Goal: Task Accomplishment & Management: Use online tool/utility

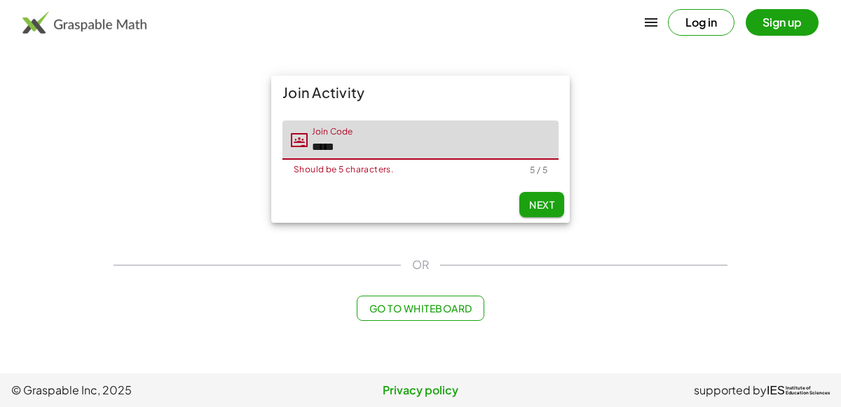
type input "*****"
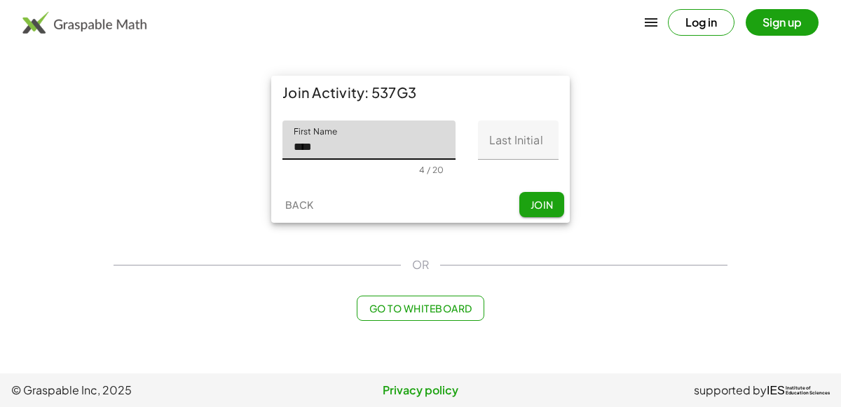
type input "****"
click at [514, 156] on input "Last Initial" at bounding box center [518, 139] width 81 height 39
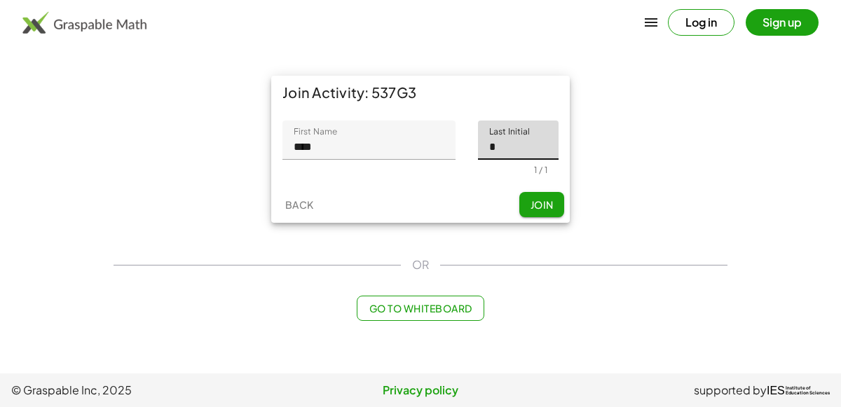
type input "*"
click at [525, 205] on button "Join" at bounding box center [541, 204] width 45 height 25
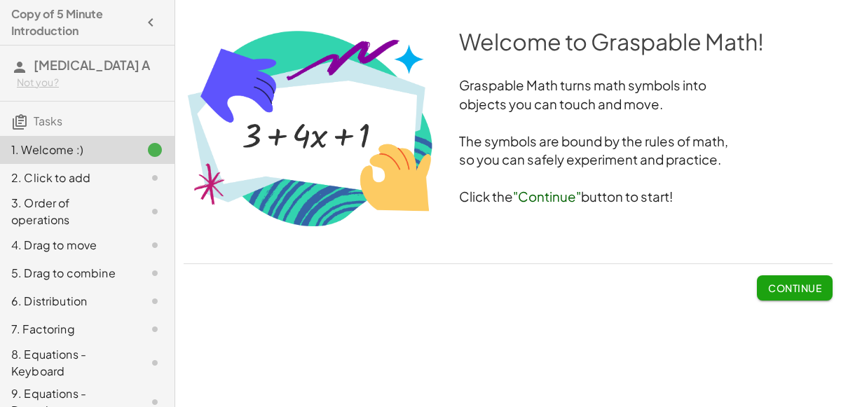
click at [790, 282] on span "Continue" at bounding box center [794, 288] width 53 height 13
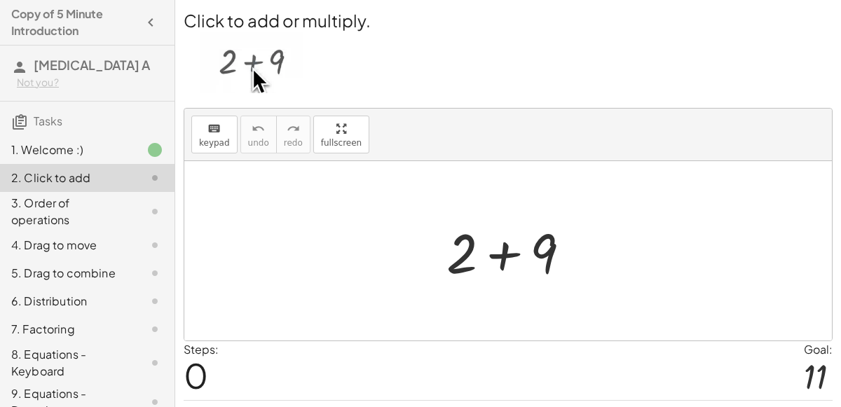
click at [495, 258] on div at bounding box center [513, 251] width 149 height 72
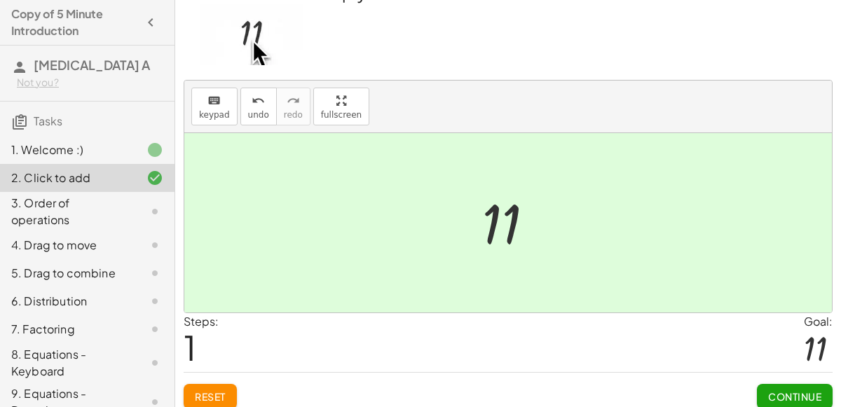
scroll to position [36, 0]
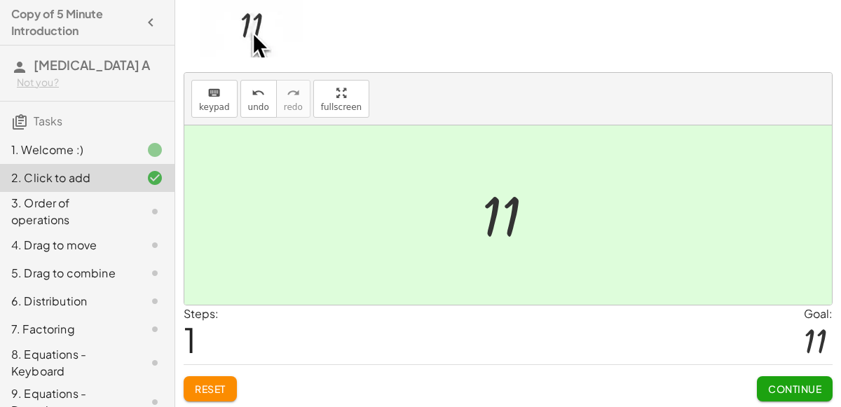
click at [806, 394] on button "Continue" at bounding box center [795, 388] width 76 height 25
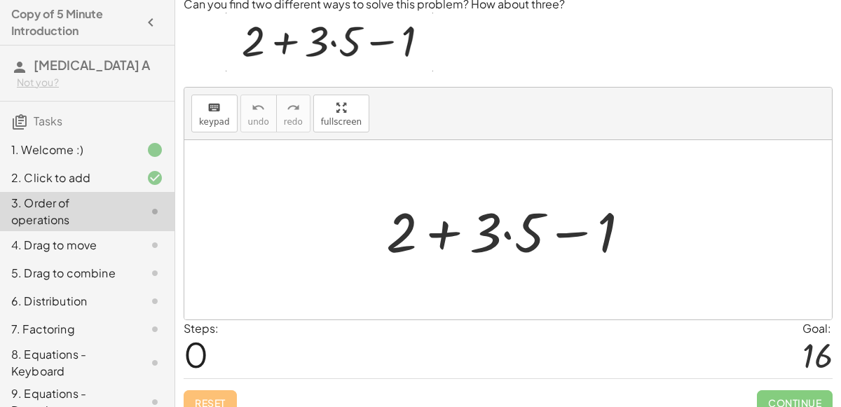
click at [512, 236] on div at bounding box center [513, 230] width 269 height 72
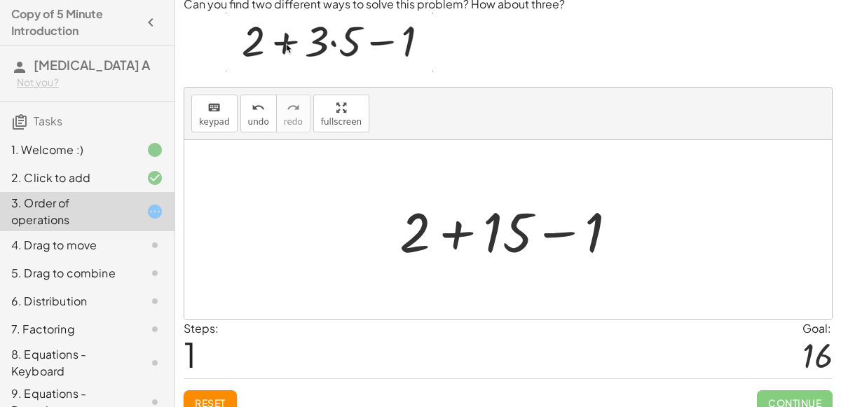
click at [462, 233] on div at bounding box center [513, 230] width 243 height 72
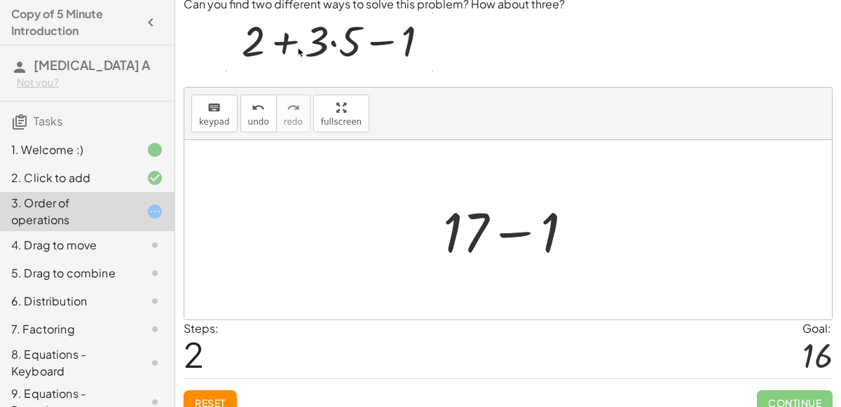
click at [494, 236] on div at bounding box center [514, 230] width 156 height 72
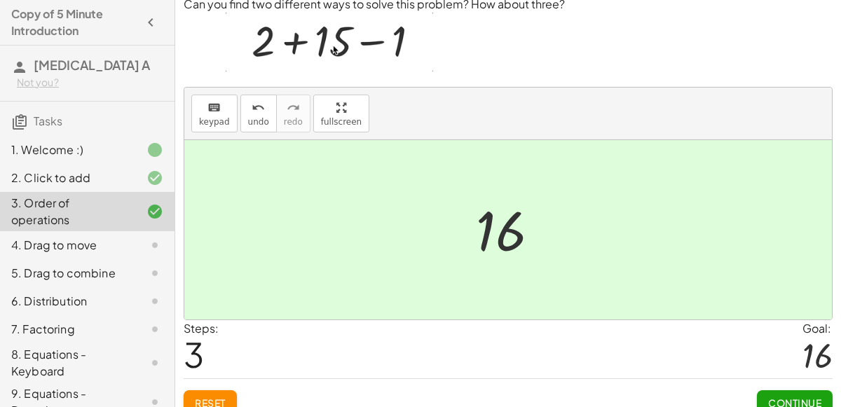
click at [759, 393] on button "Continue" at bounding box center [795, 402] width 76 height 25
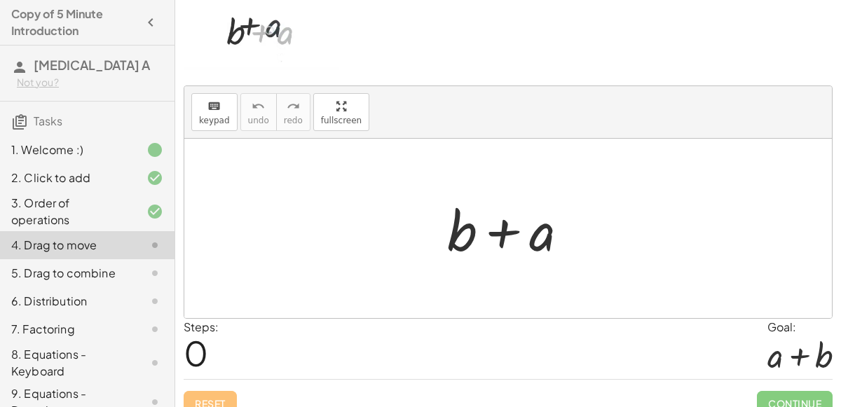
click at [502, 244] on div at bounding box center [513, 229] width 146 height 72
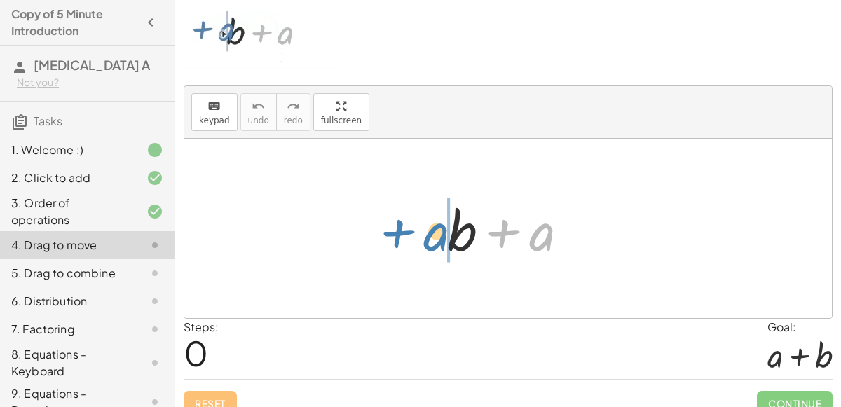
drag, startPoint x: 538, startPoint y: 246, endPoint x: 428, endPoint y: 246, distance: 110.0
click at [428, 246] on div "+ a + b + a" at bounding box center [508, 228] width 164 height 79
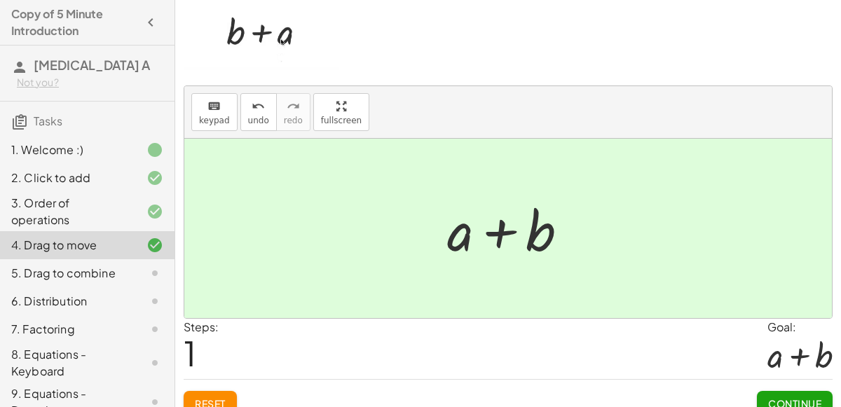
click at [775, 391] on button "Continue" at bounding box center [795, 403] width 76 height 25
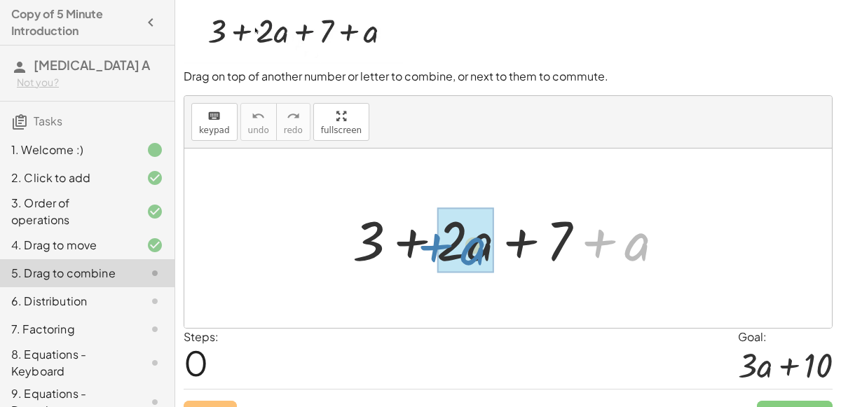
drag, startPoint x: 627, startPoint y: 251, endPoint x: 461, endPoint y: 254, distance: 166.1
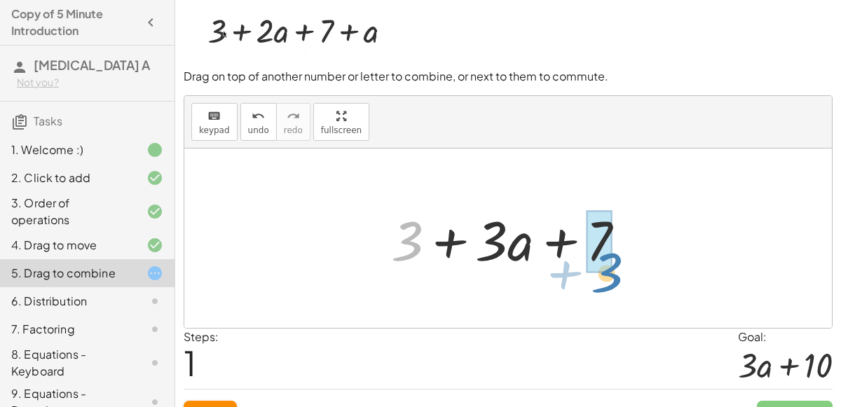
drag, startPoint x: 415, startPoint y: 245, endPoint x: 612, endPoint y: 275, distance: 199.0
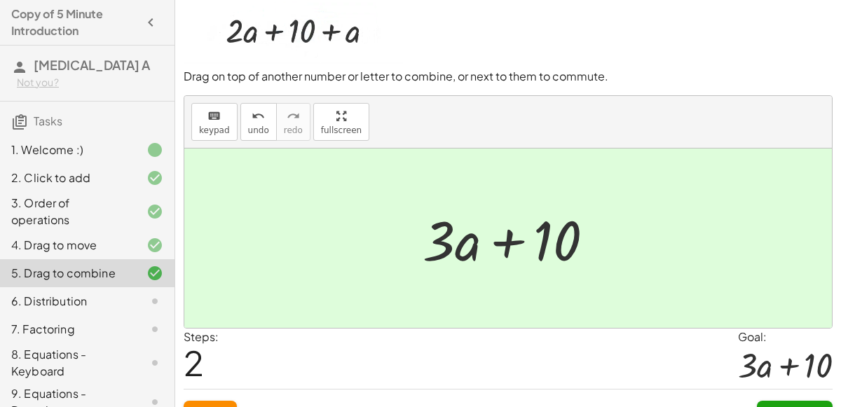
click at [784, 403] on button "Continue" at bounding box center [795, 413] width 76 height 25
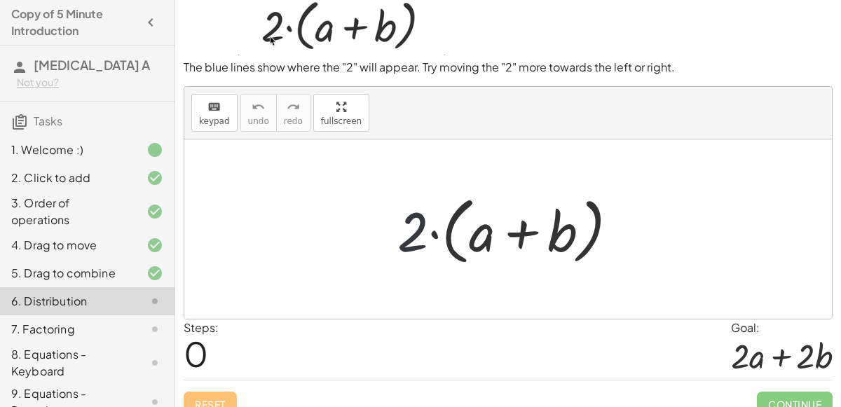
click at [418, 247] on div at bounding box center [513, 229] width 246 height 81
click at [439, 241] on div at bounding box center [513, 229] width 246 height 81
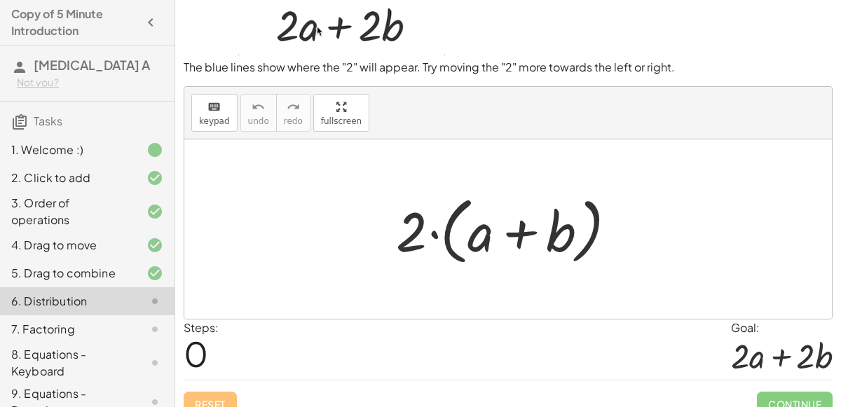
click at [453, 239] on div at bounding box center [513, 229] width 246 height 81
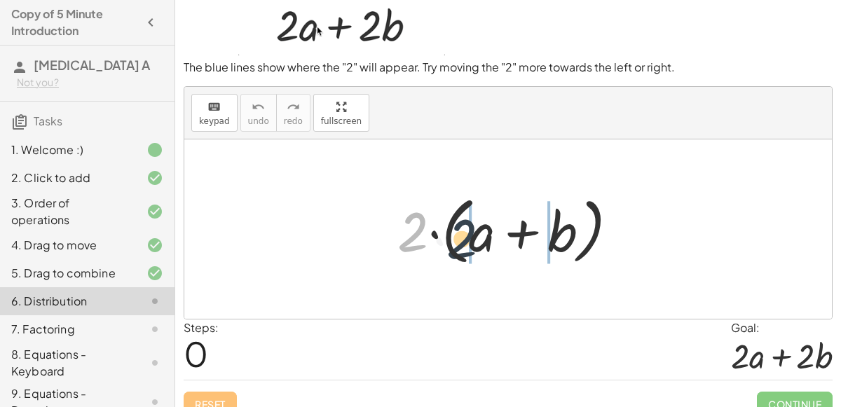
drag, startPoint x: 415, startPoint y: 237, endPoint x: 469, endPoint y: 242, distance: 53.5
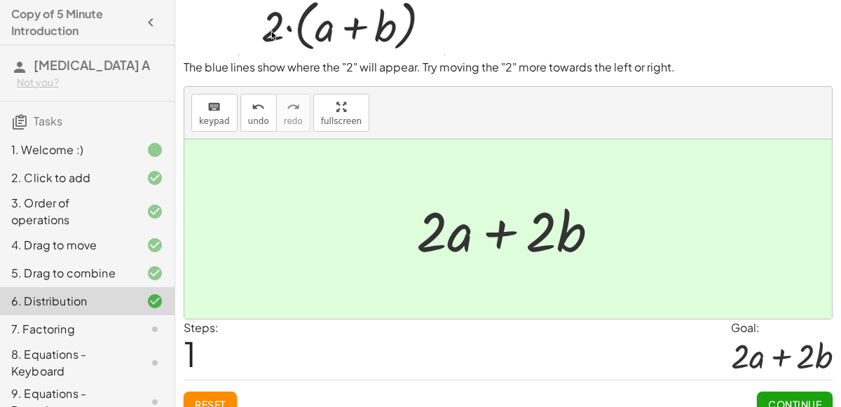
click at [768, 392] on button "Continue" at bounding box center [795, 404] width 76 height 25
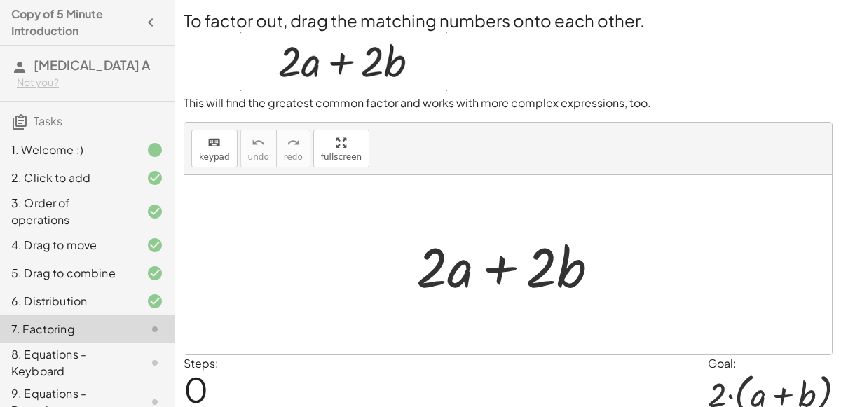
scroll to position [57, 0]
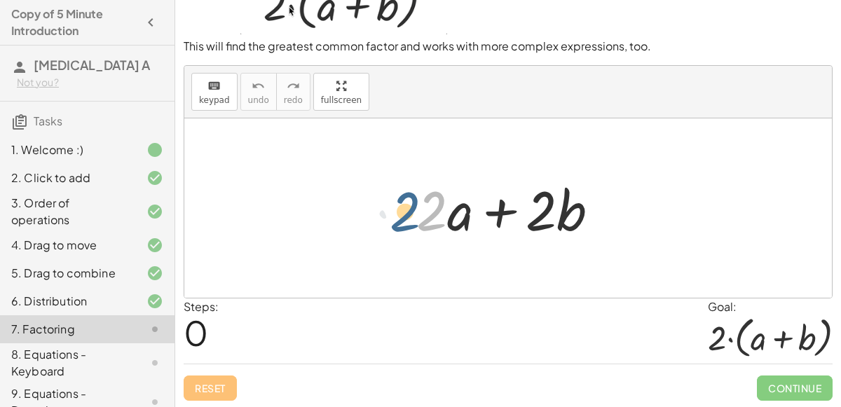
drag, startPoint x: 433, startPoint y: 213, endPoint x: 378, endPoint y: 212, distance: 54.7
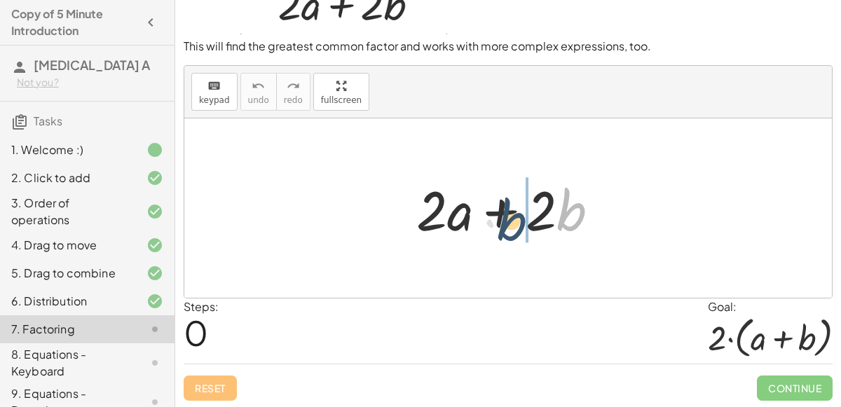
drag, startPoint x: 581, startPoint y: 216, endPoint x: 506, endPoint y: 221, distance: 74.4
click at [506, 221] on div at bounding box center [513, 208] width 208 height 72
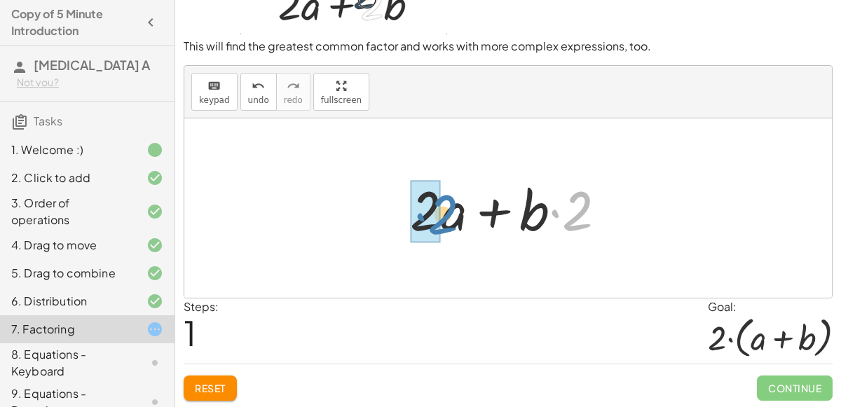
drag, startPoint x: 574, startPoint y: 223, endPoint x: 439, endPoint y: 226, distance: 135.2
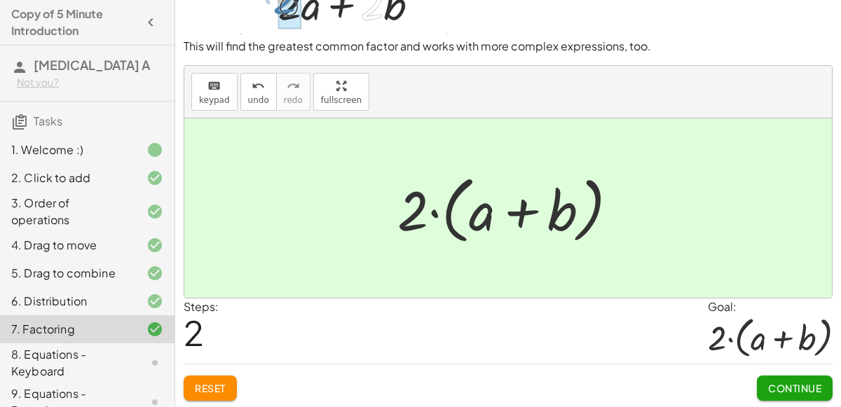
click at [822, 384] on button "Continue" at bounding box center [795, 387] width 76 height 25
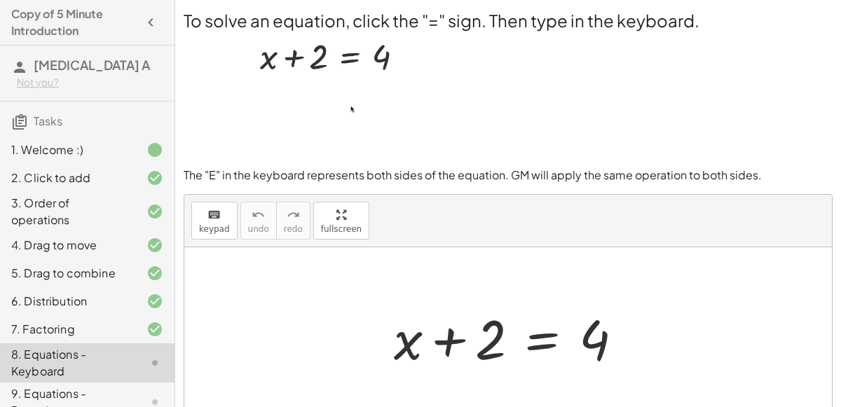
scroll to position [122, 0]
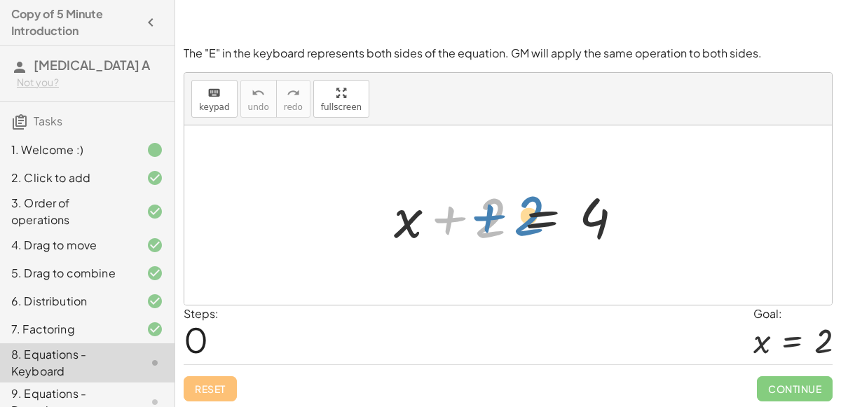
drag, startPoint x: 483, startPoint y: 230, endPoint x: 517, endPoint y: 227, distance: 33.7
click at [517, 227] on div at bounding box center [514, 215] width 254 height 72
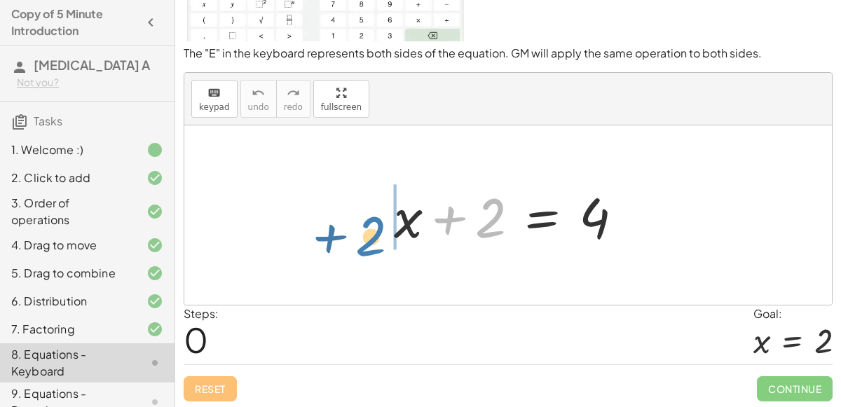
drag, startPoint x: 491, startPoint y: 224, endPoint x: 371, endPoint y: 242, distance: 121.9
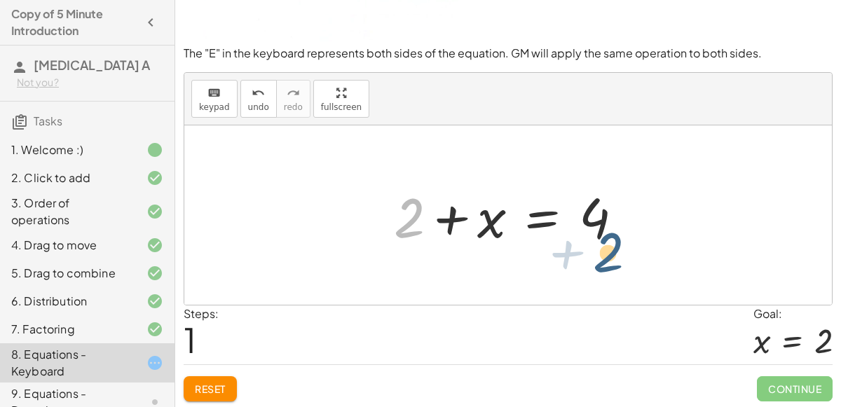
drag, startPoint x: 409, startPoint y: 219, endPoint x: 614, endPoint y: 251, distance: 207.1
click at [416, 219] on div at bounding box center [514, 215] width 254 height 72
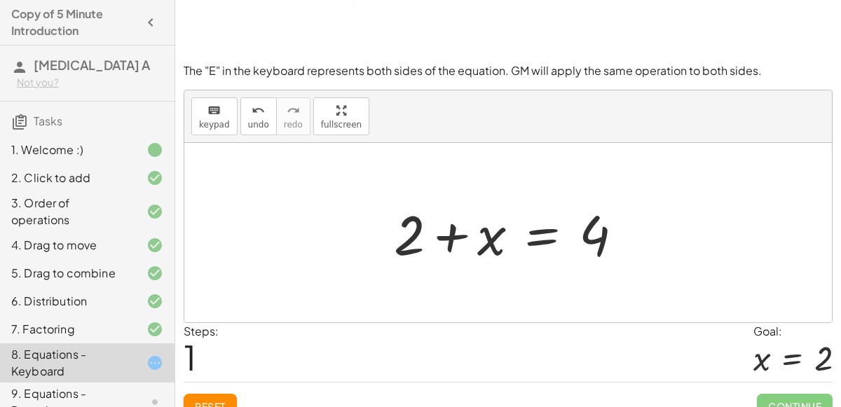
scroll to position [105, 0]
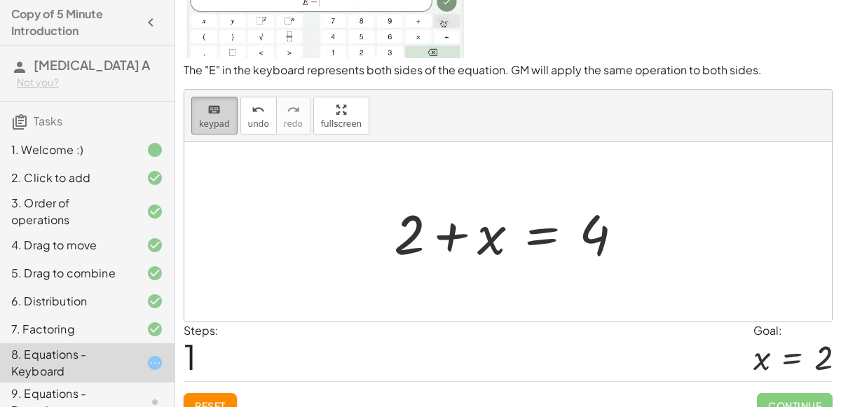
click at [221, 123] on span "keypad" at bounding box center [214, 124] width 31 height 10
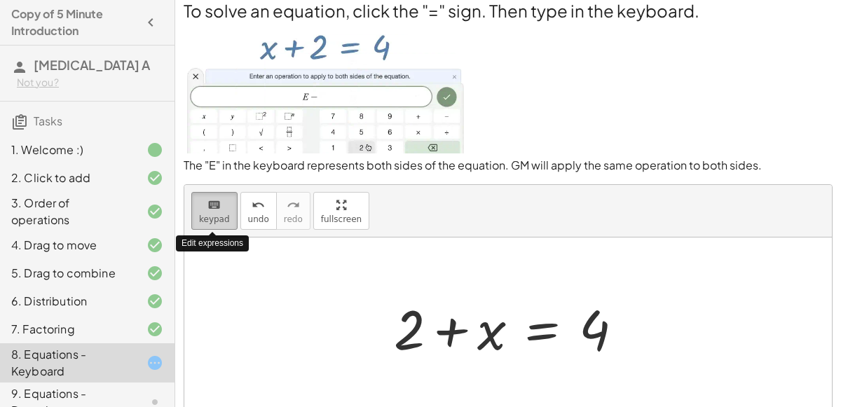
scroll to position [0, 0]
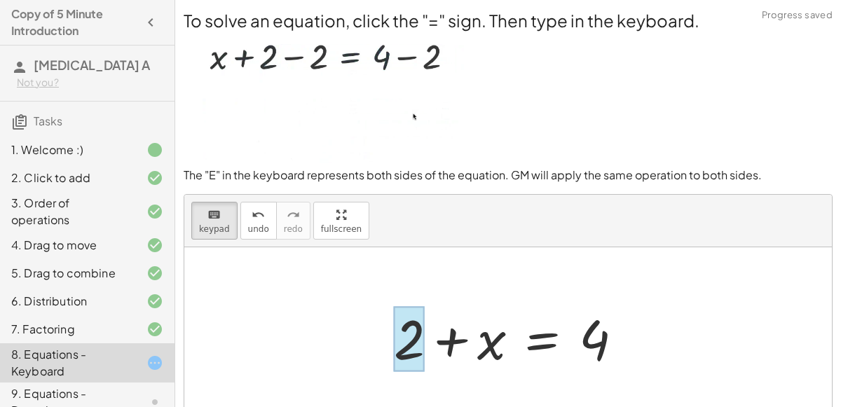
click at [418, 331] on div at bounding box center [409, 338] width 31 height 65
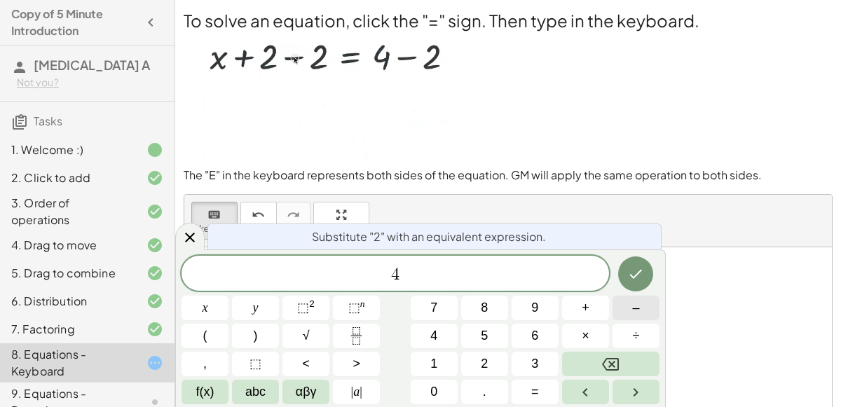
click at [630, 306] on button "–" at bounding box center [635, 308] width 47 height 25
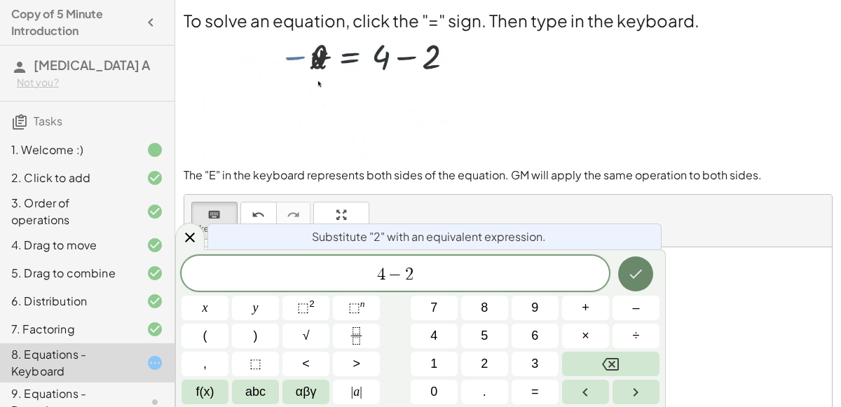
click at [635, 272] on icon "Done" at bounding box center [635, 273] width 17 height 17
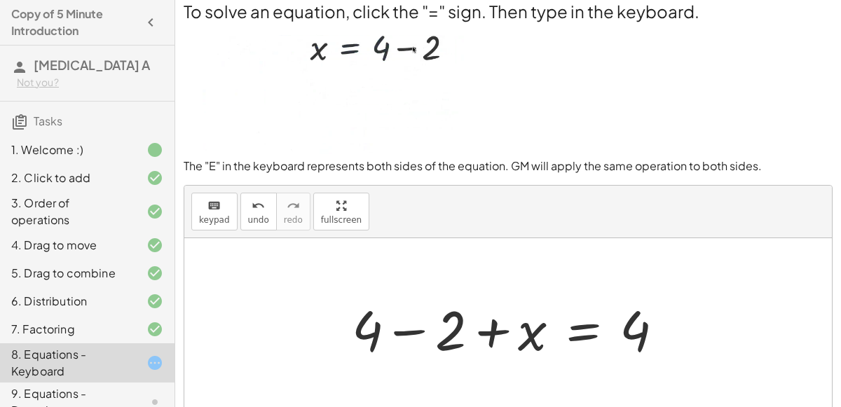
scroll to position [10, 0]
click at [423, 336] on div at bounding box center [513, 327] width 337 height 72
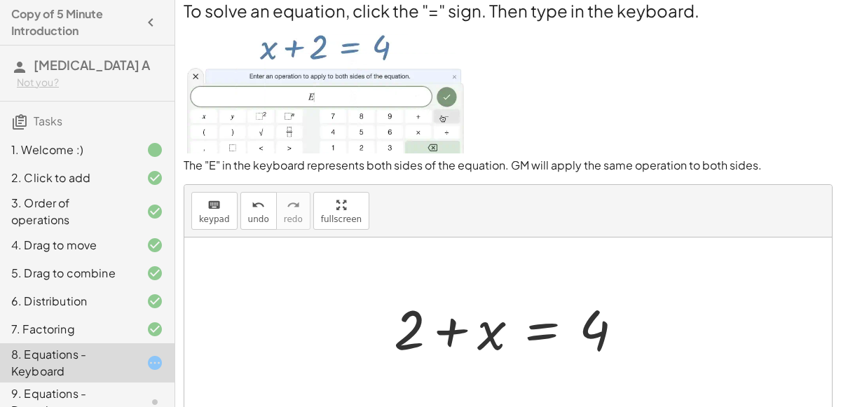
click at [595, 330] on div at bounding box center [514, 327] width 254 height 72
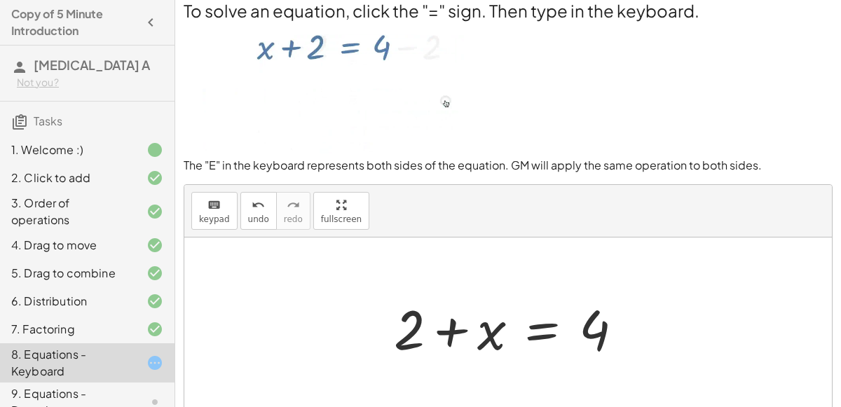
click at [632, 340] on div at bounding box center [514, 327] width 254 height 72
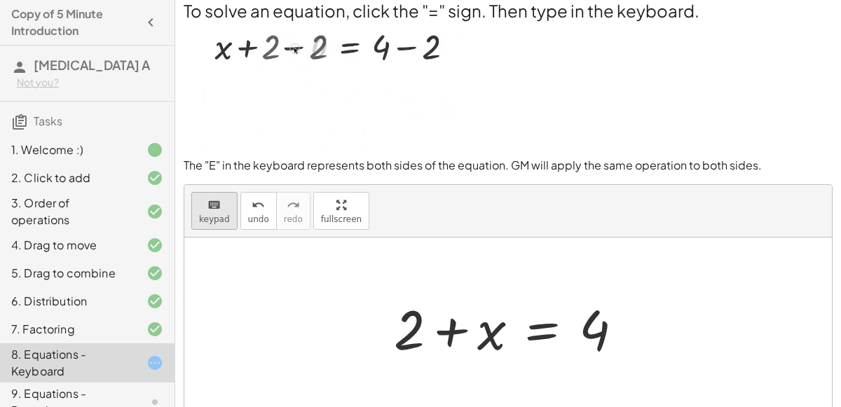
click at [209, 224] on button "keyboard keypad" at bounding box center [214, 211] width 46 height 38
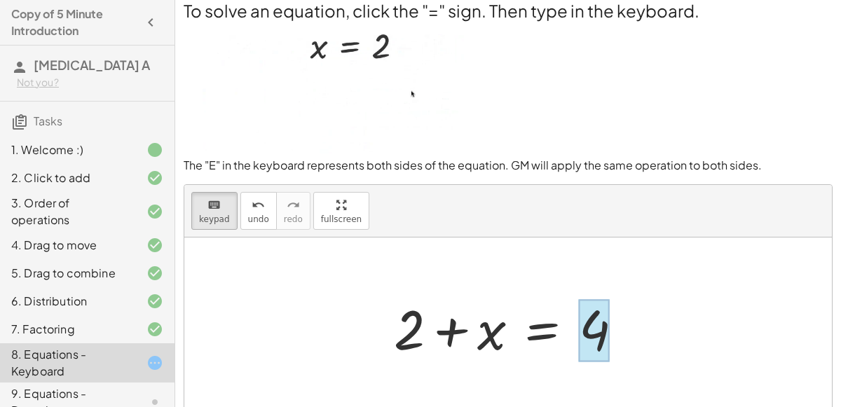
click at [595, 327] on div at bounding box center [594, 330] width 31 height 62
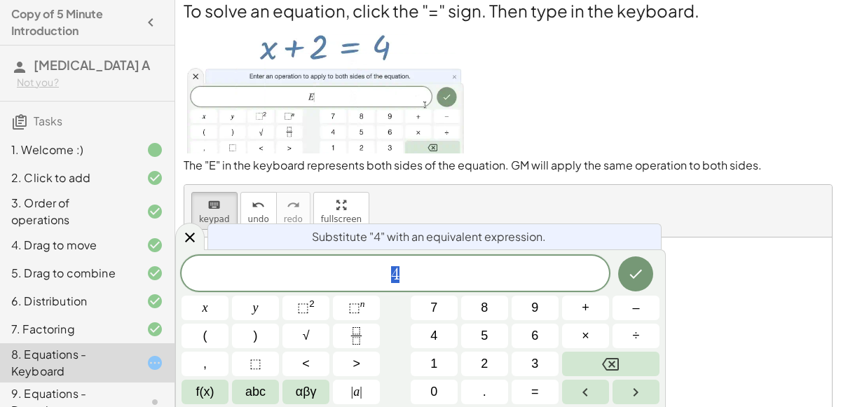
click at [451, 285] on div "4" at bounding box center [394, 273] width 427 height 35
click at [626, 315] on button "–" at bounding box center [635, 308] width 47 height 25
click at [468, 357] on button "2" at bounding box center [484, 364] width 47 height 25
click at [638, 284] on button "Done" at bounding box center [635, 273] width 35 height 35
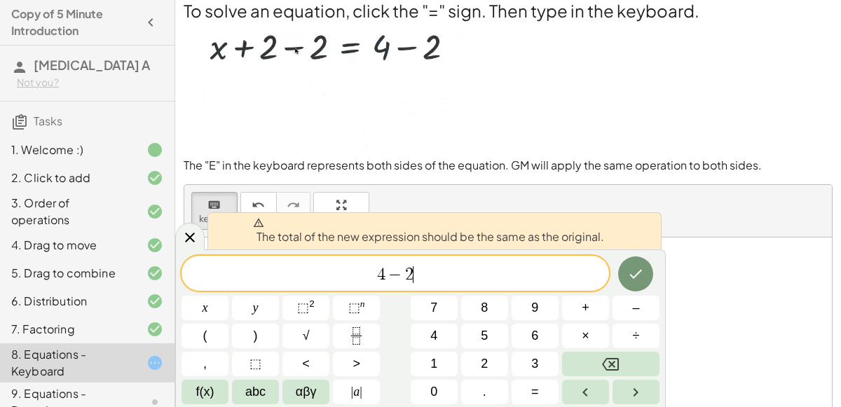
click at [726, 296] on div at bounding box center [507, 326] width 647 height 179
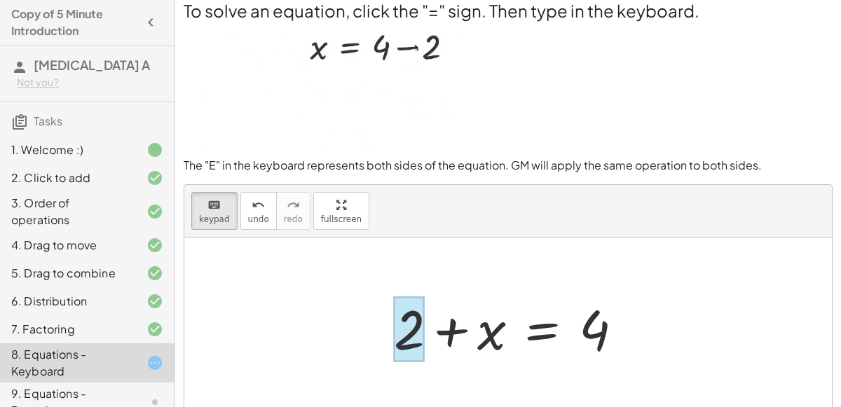
click at [413, 322] on div at bounding box center [409, 328] width 31 height 65
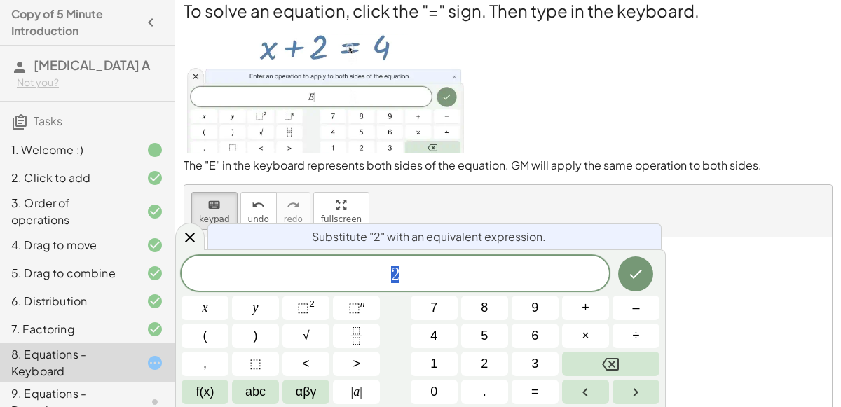
click at [485, 275] on span "2" at bounding box center [394, 275] width 427 height 20
click at [565, 275] on span "2 − 2 ​" at bounding box center [394, 275] width 427 height 20
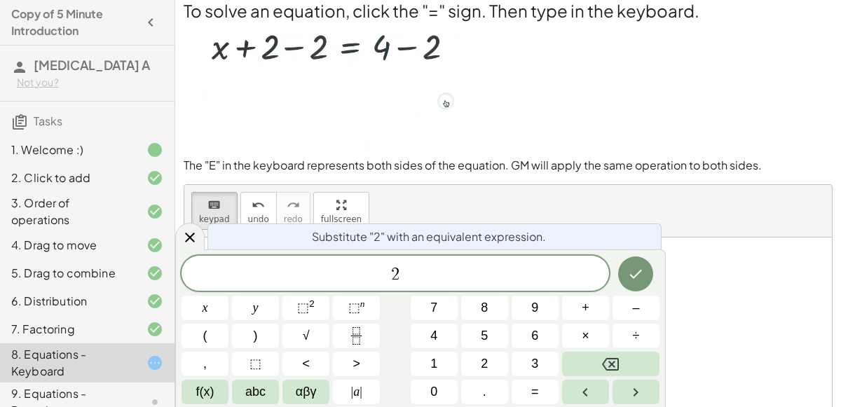
click at [759, 271] on div at bounding box center [507, 326] width 647 height 179
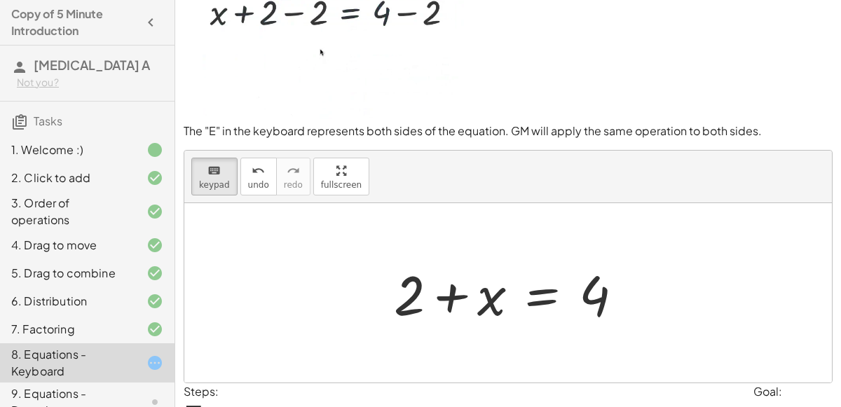
scroll to position [0, 0]
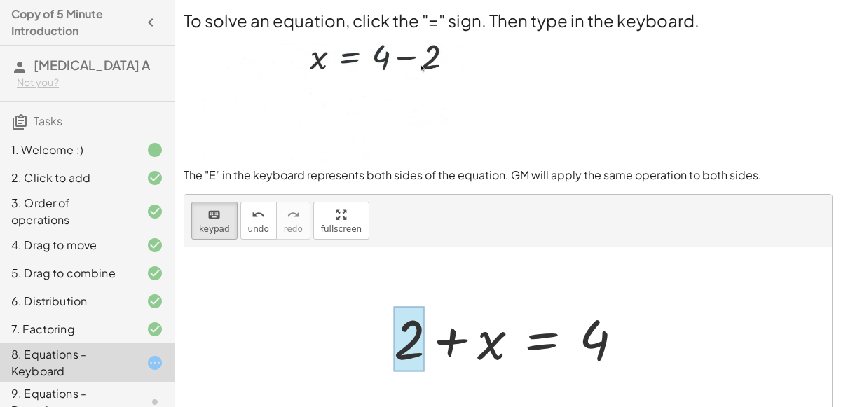
click at [417, 341] on div at bounding box center [409, 338] width 31 height 65
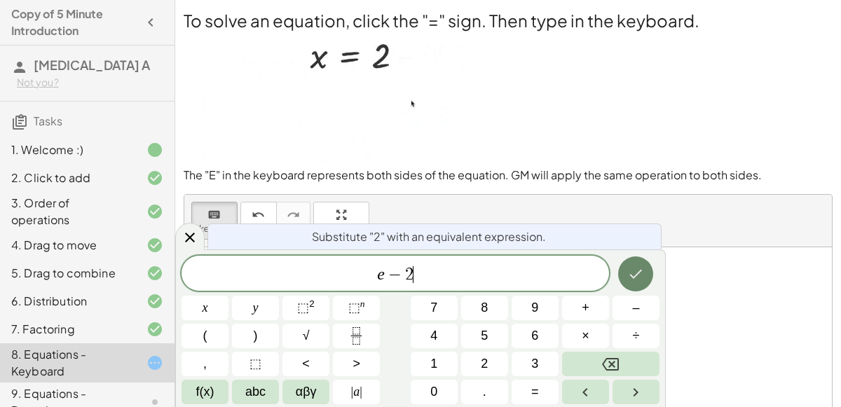
click at [636, 276] on icon "Done" at bounding box center [635, 273] width 17 height 17
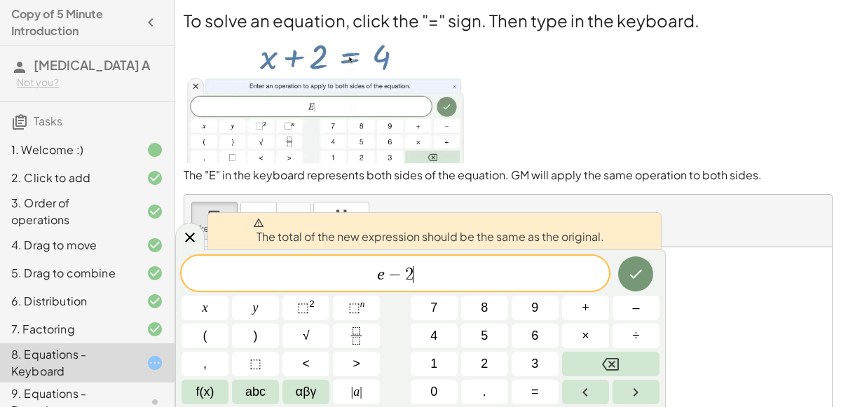
click at [549, 276] on span "e − 2 ​" at bounding box center [394, 275] width 427 height 20
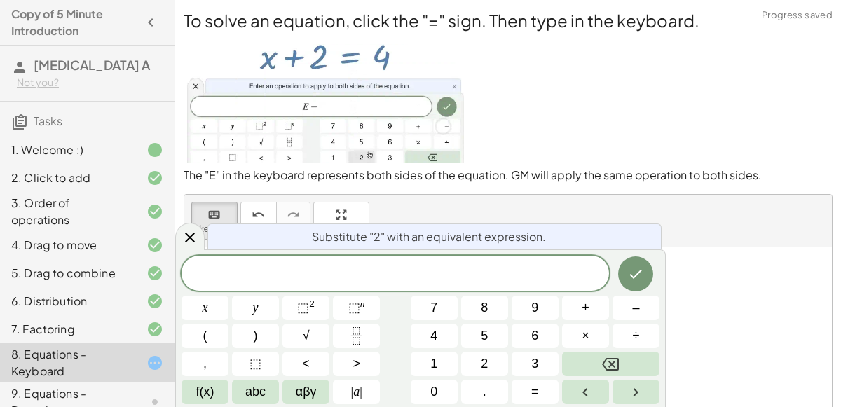
click at [741, 277] on div at bounding box center [507, 336] width 647 height 179
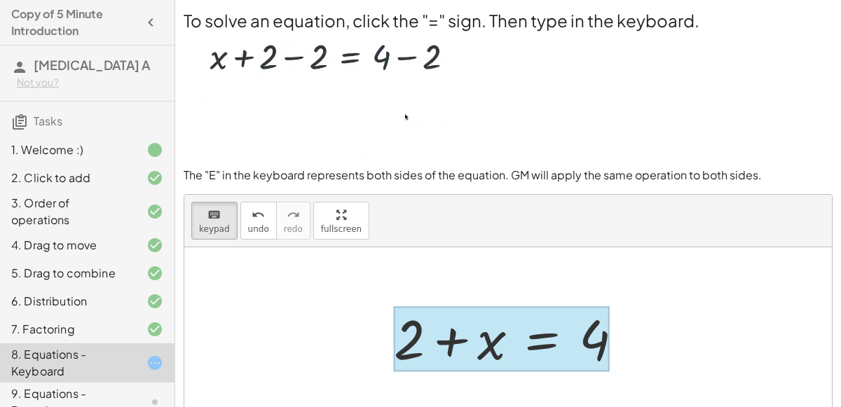
click at [550, 350] on div at bounding box center [502, 338] width 216 height 65
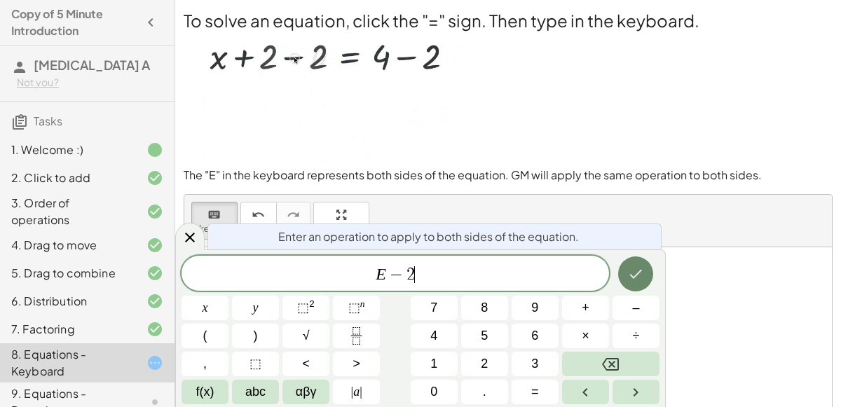
click at [632, 275] on icon "Done" at bounding box center [635, 273] width 17 height 17
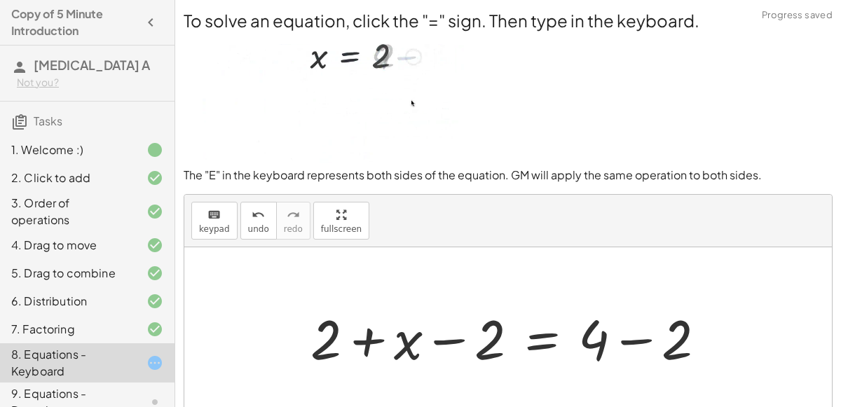
click at [473, 349] on div at bounding box center [513, 337] width 420 height 72
click at [612, 351] on div at bounding box center [513, 337] width 420 height 72
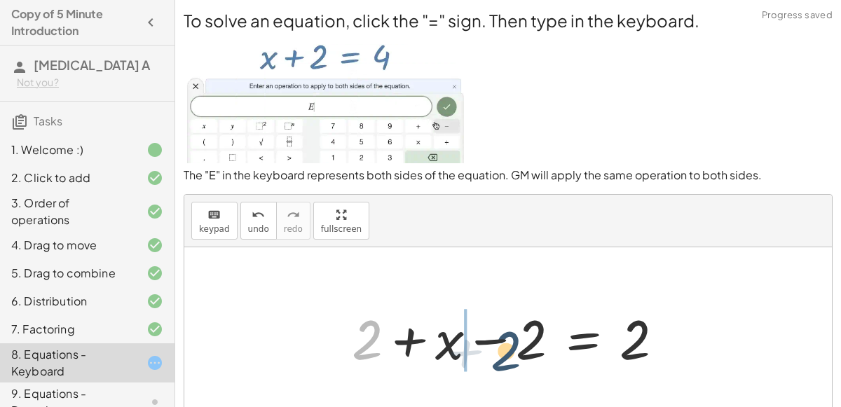
drag, startPoint x: 368, startPoint y: 344, endPoint x: 515, endPoint y: 354, distance: 147.5
click at [515, 354] on div at bounding box center [513, 337] width 337 height 72
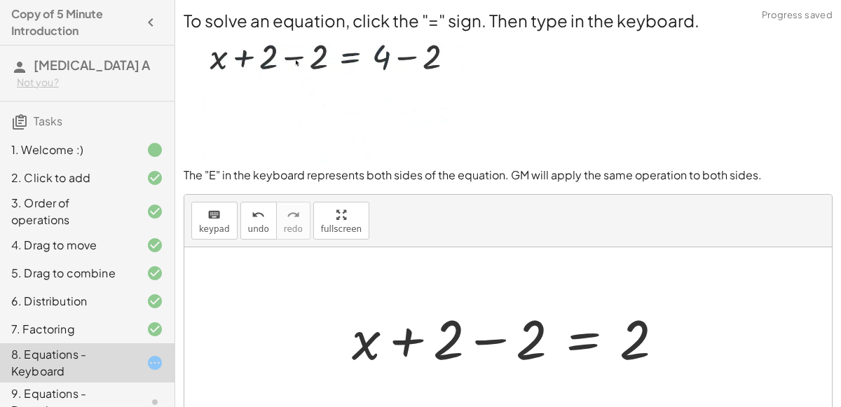
click at [471, 338] on div at bounding box center [513, 337] width 337 height 72
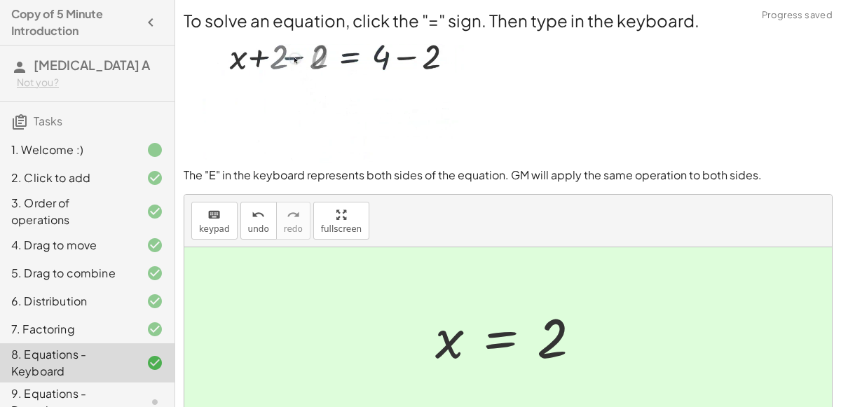
scroll to position [122, 0]
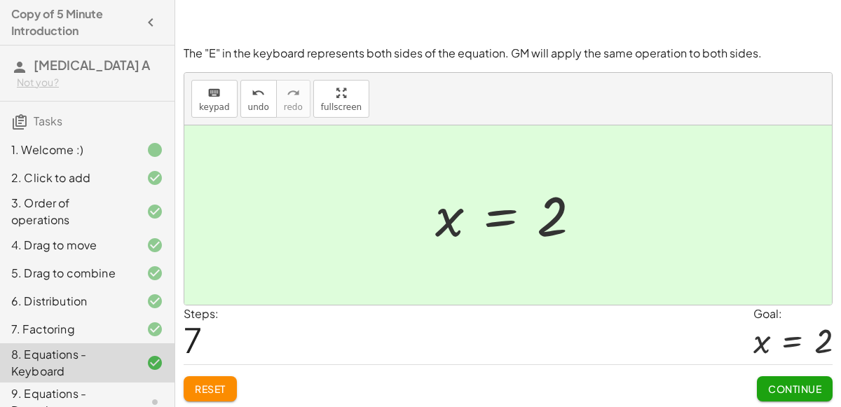
click at [806, 383] on span "Continue" at bounding box center [794, 388] width 53 height 13
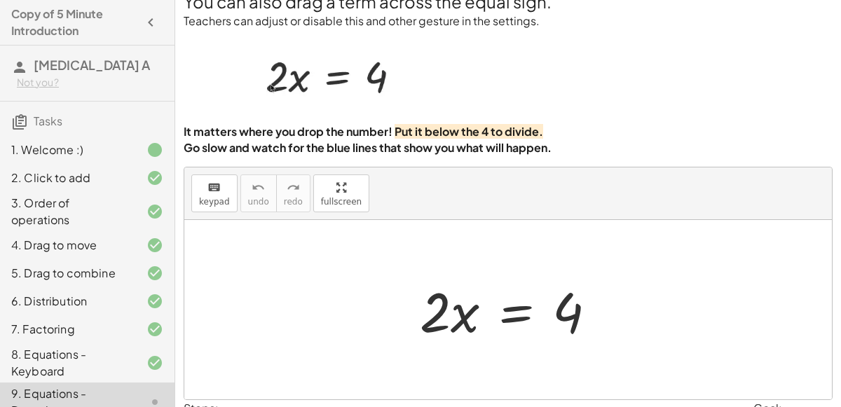
scroll to position [20, 0]
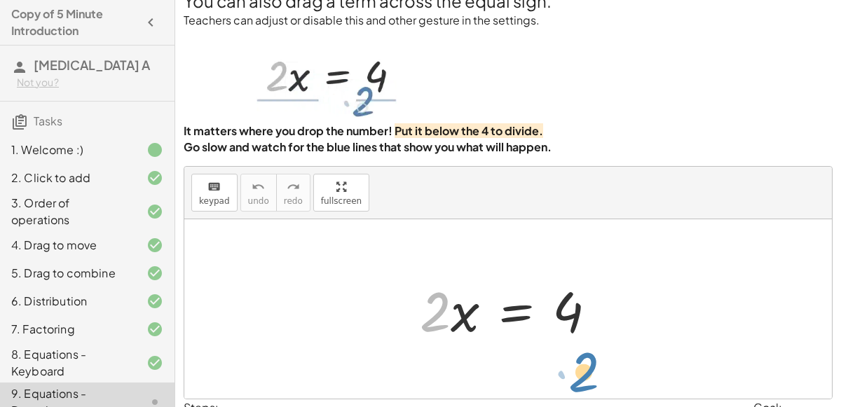
drag, startPoint x: 445, startPoint y: 310, endPoint x: 595, endPoint y: 367, distance: 160.5
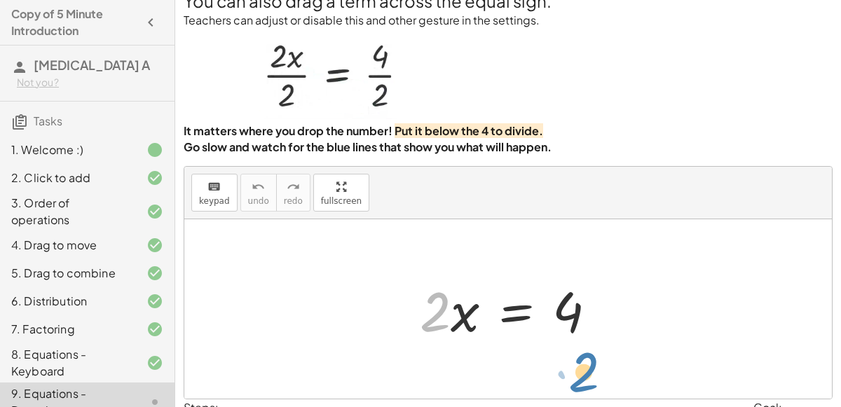
click at [595, 367] on div "· 2 · 2 · x = 4" at bounding box center [507, 308] width 647 height 179
click at [519, 314] on div at bounding box center [514, 309] width 202 height 72
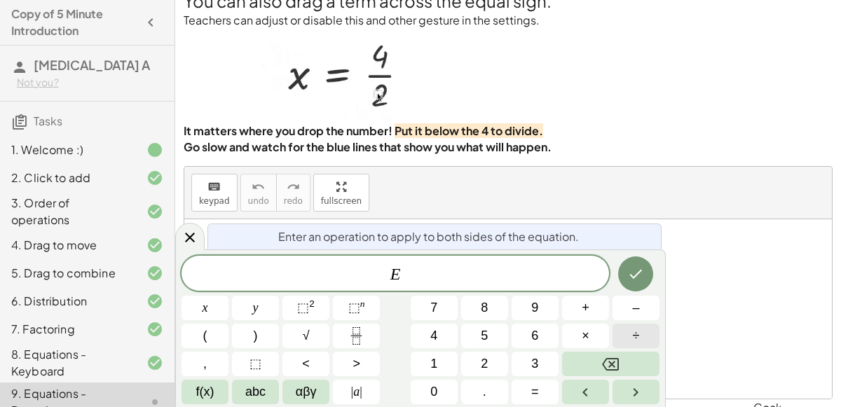
click at [628, 331] on button "÷" at bounding box center [635, 336] width 47 height 25
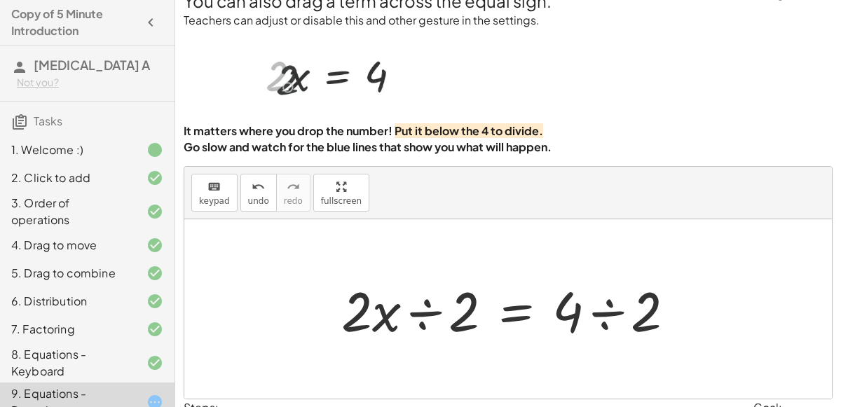
click at [599, 312] on div at bounding box center [513, 309] width 359 height 72
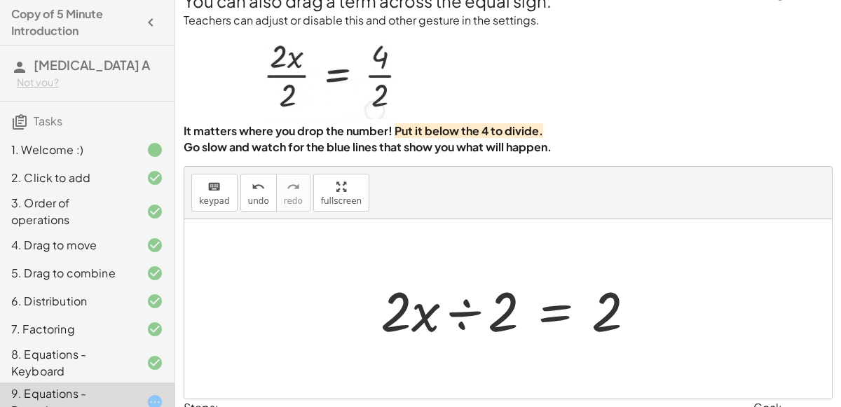
click at [432, 312] on div at bounding box center [513, 309] width 280 height 72
click at [485, 320] on div at bounding box center [513, 309] width 280 height 72
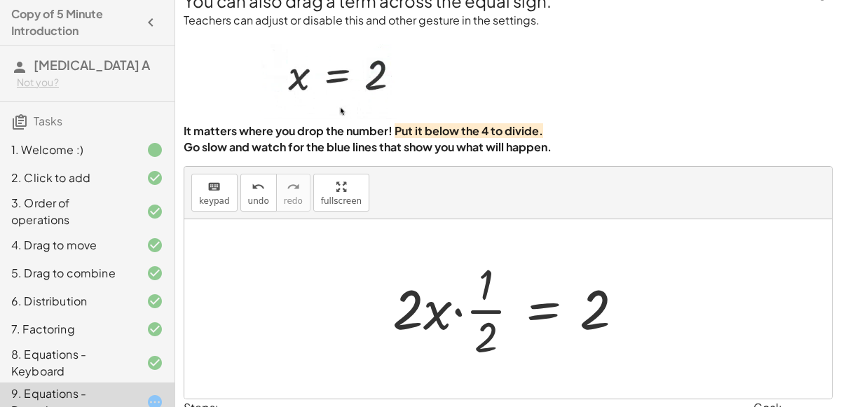
click at [464, 313] on div at bounding box center [513, 309] width 256 height 108
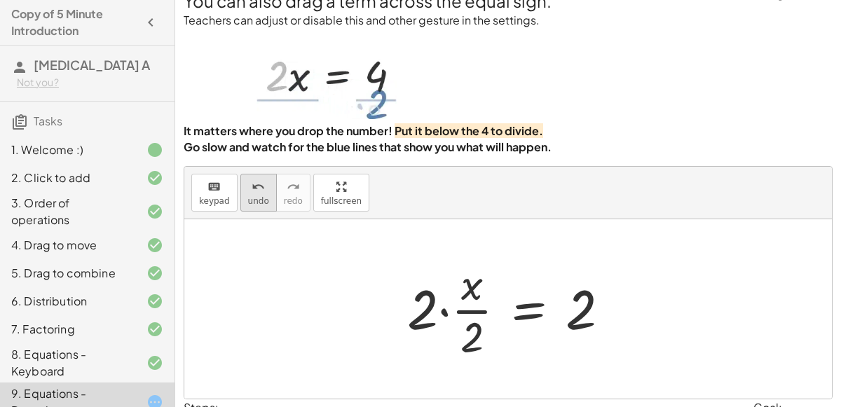
click at [248, 201] on span "undo" at bounding box center [258, 201] width 21 height 10
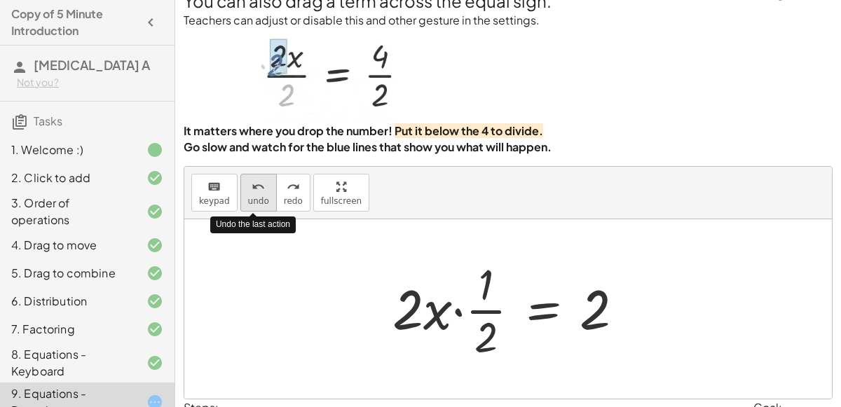
click at [248, 201] on span "undo" at bounding box center [258, 201] width 21 height 10
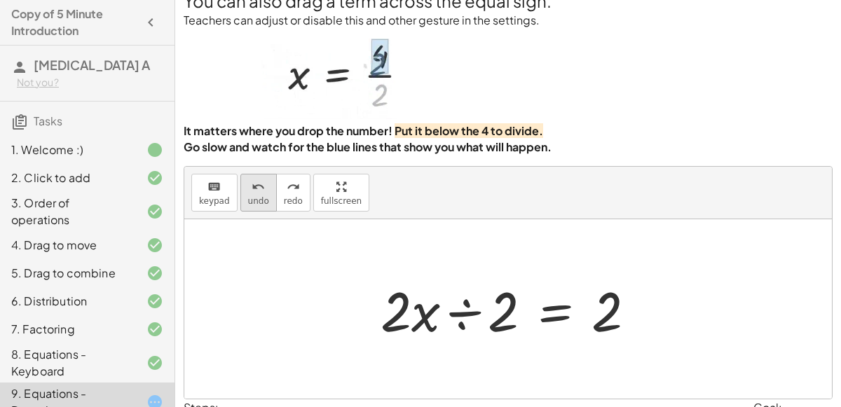
click at [256, 198] on span "undo" at bounding box center [258, 201] width 21 height 10
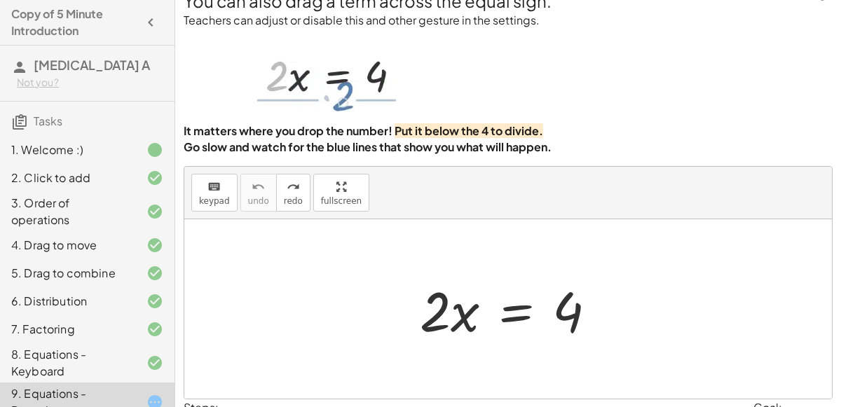
click at [513, 323] on div at bounding box center [514, 309] width 202 height 72
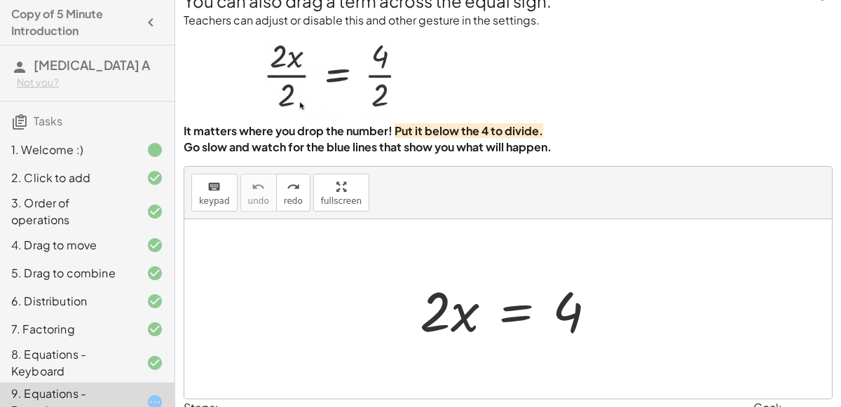
click at [0, 0] on div "6" at bounding box center [0, 0] width 0 height 0
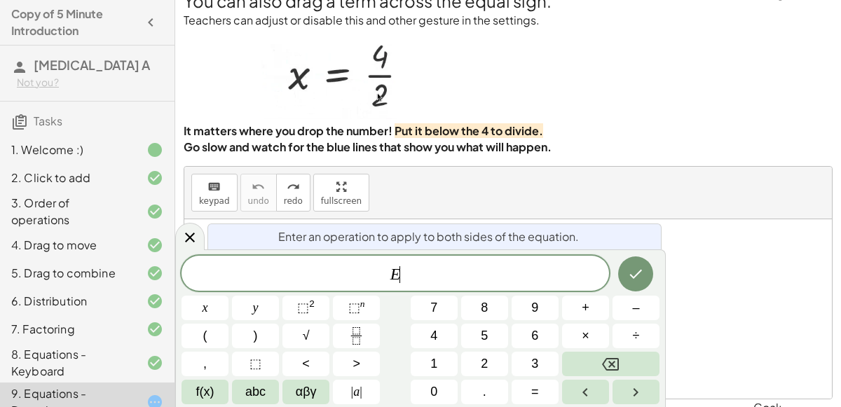
click at [541, 277] on span "E ​" at bounding box center [394, 275] width 427 height 20
click at [749, 296] on div at bounding box center [507, 308] width 647 height 179
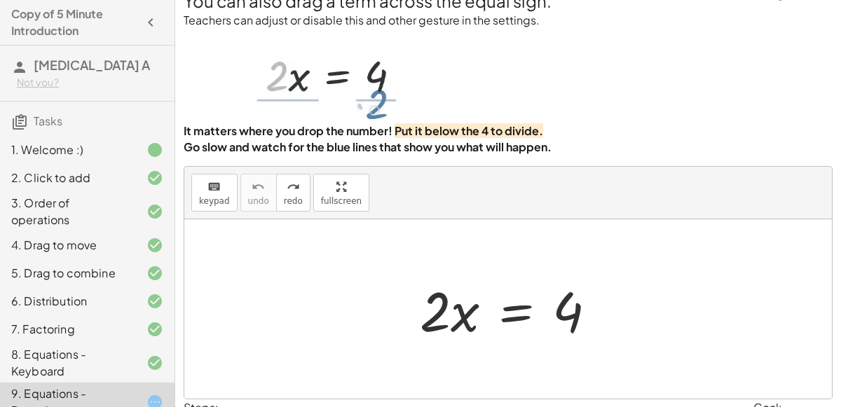
click at [525, 309] on div at bounding box center [514, 309] width 202 height 72
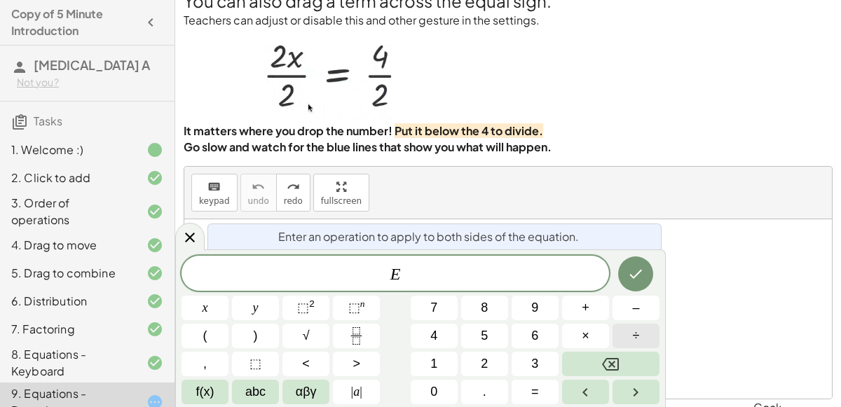
click at [633, 333] on span "÷" at bounding box center [636, 335] width 7 height 19
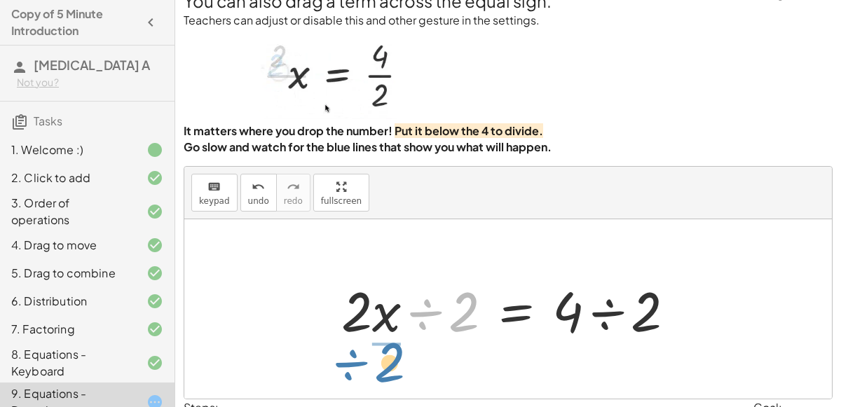
drag, startPoint x: 434, startPoint y: 308, endPoint x: 338, endPoint y: 355, distance: 106.8
click at [338, 355] on div "· 2 · x = 4 ÷ 2 · 2 · x = 4 ÷ 2 · ÷ 2" at bounding box center [507, 308] width 647 height 179
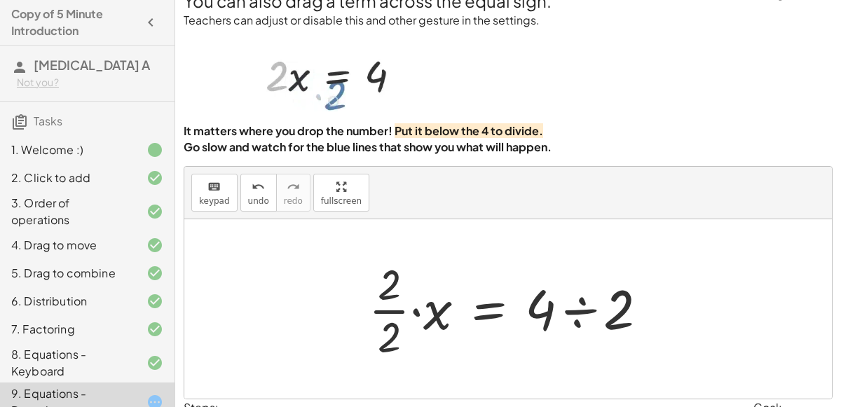
click at [387, 310] on div at bounding box center [513, 309] width 304 height 108
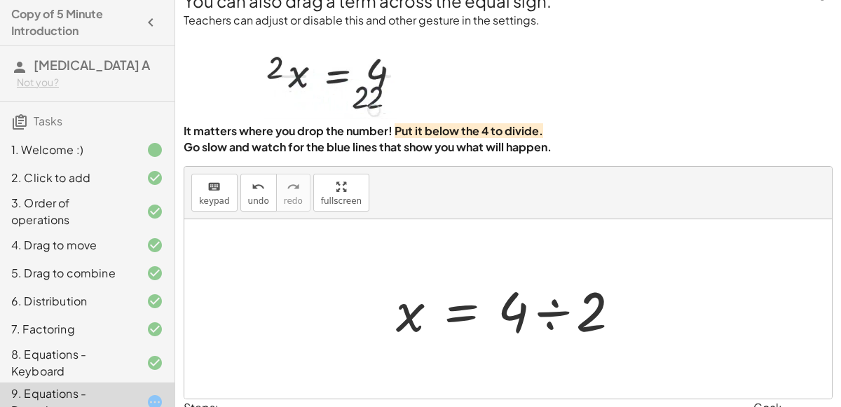
click at [569, 320] on div at bounding box center [513, 309] width 249 height 72
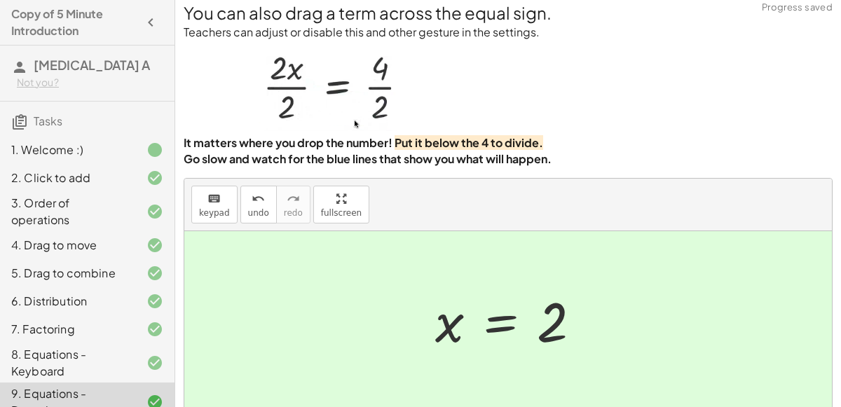
scroll to position [113, 0]
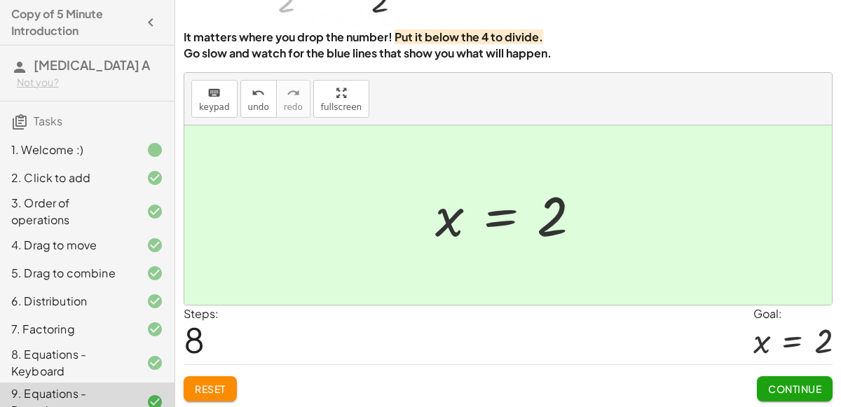
click at [794, 392] on button "Continue" at bounding box center [795, 388] width 76 height 25
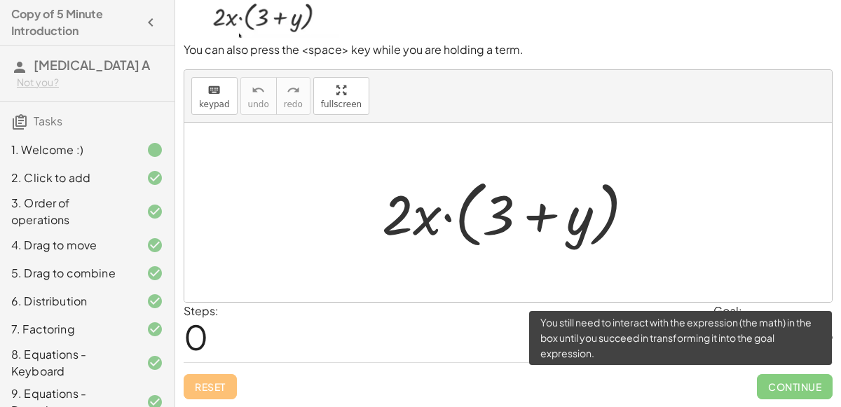
scroll to position [112, 0]
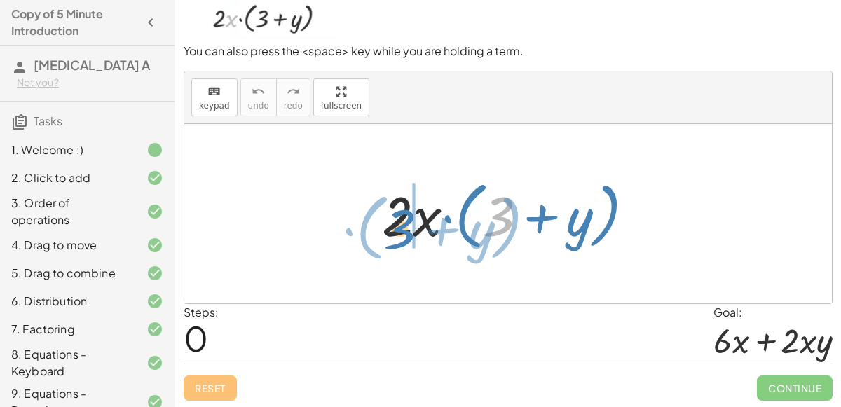
drag, startPoint x: 501, startPoint y: 226, endPoint x: 406, endPoint y: 237, distance: 95.2
click at [406, 237] on div at bounding box center [513, 214] width 277 height 81
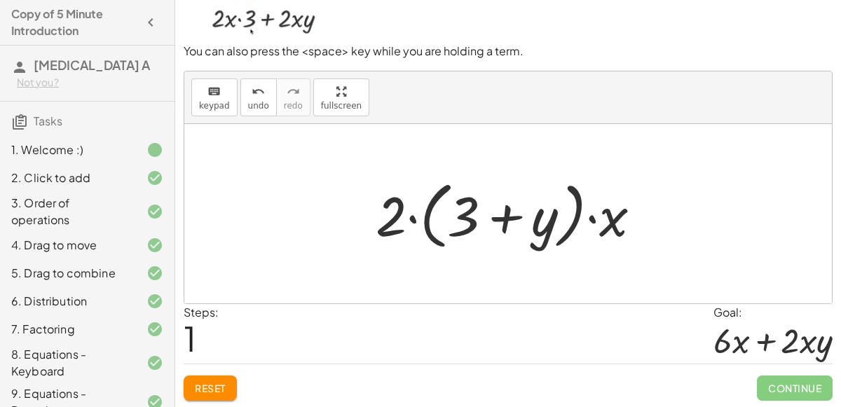
click at [446, 223] on div at bounding box center [513, 214] width 291 height 81
click at [403, 225] on div at bounding box center [513, 214] width 291 height 81
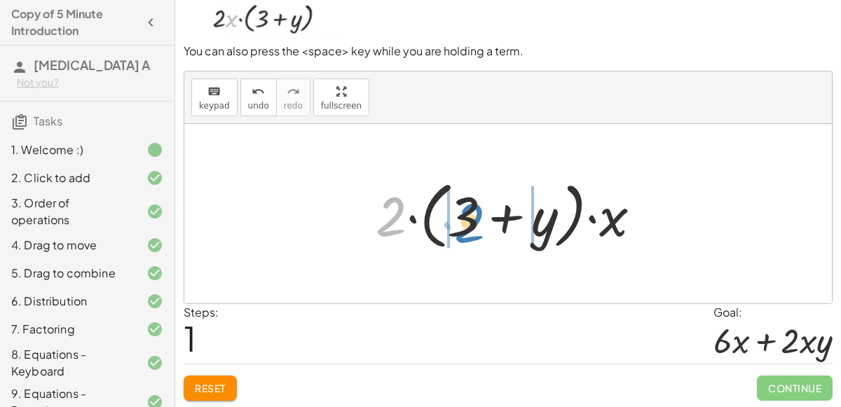
drag, startPoint x: 378, startPoint y: 223, endPoint x: 449, endPoint y: 225, distance: 71.5
click at [449, 225] on div at bounding box center [513, 214] width 291 height 81
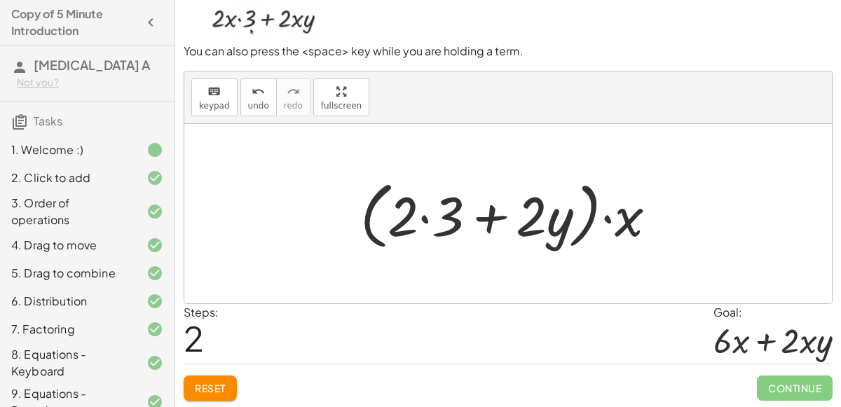
click at [224, 385] on span "Reset" at bounding box center [210, 388] width 31 height 13
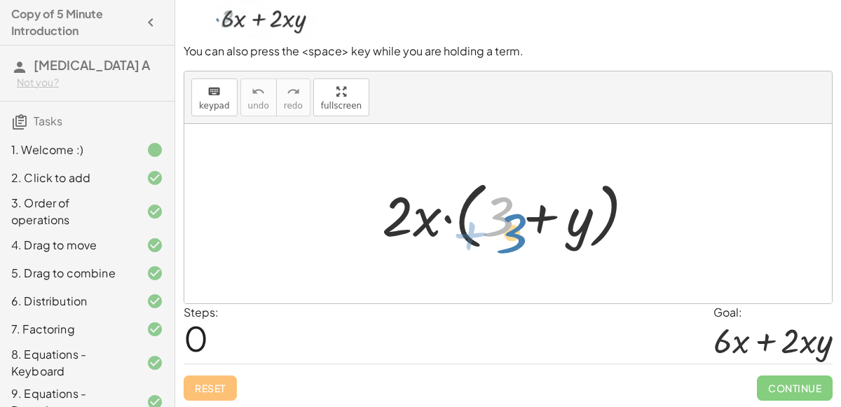
drag, startPoint x: 493, startPoint y: 217, endPoint x: 507, endPoint y: 232, distance: 20.3
click at [507, 232] on div at bounding box center [513, 214] width 277 height 81
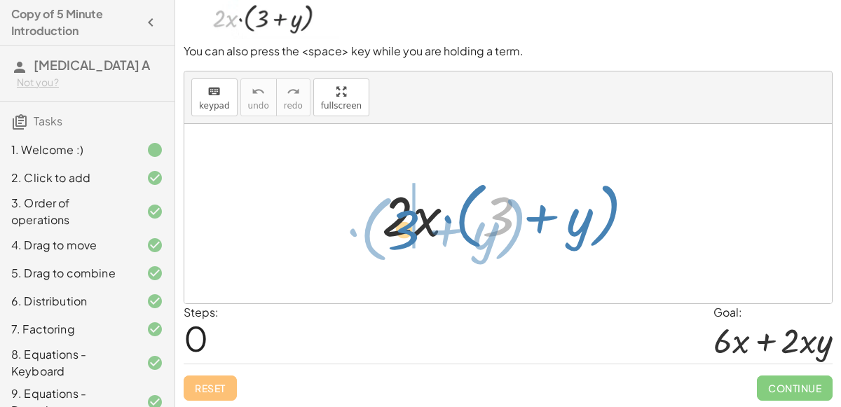
drag, startPoint x: 505, startPoint y: 210, endPoint x: 412, endPoint y: 223, distance: 94.0
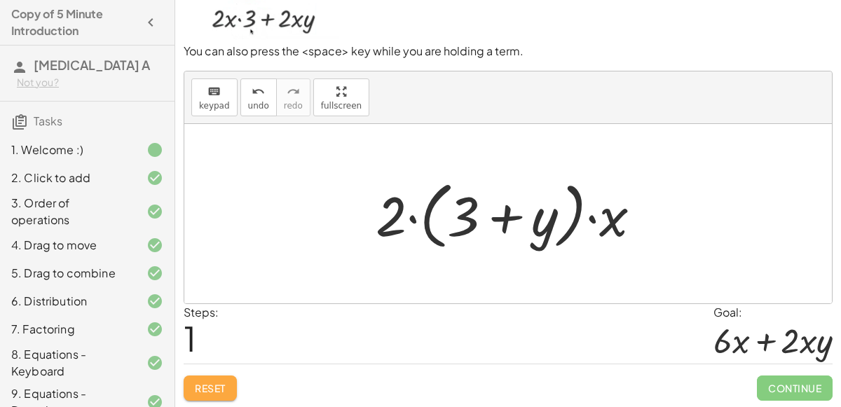
click at [211, 389] on span "Reset" at bounding box center [210, 388] width 31 height 13
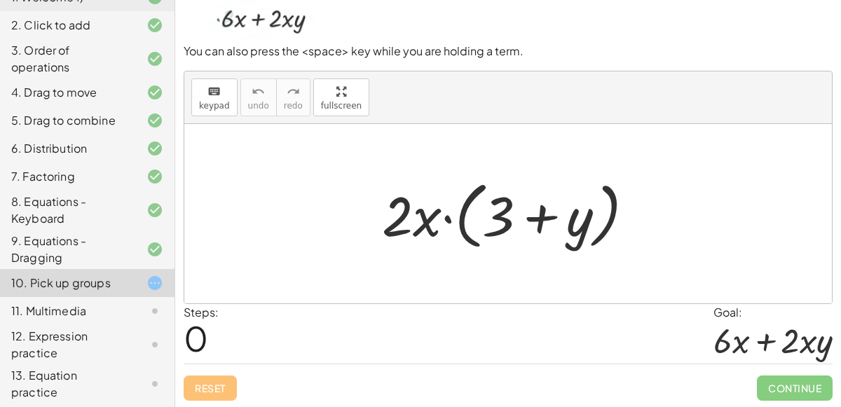
scroll to position [159, 0]
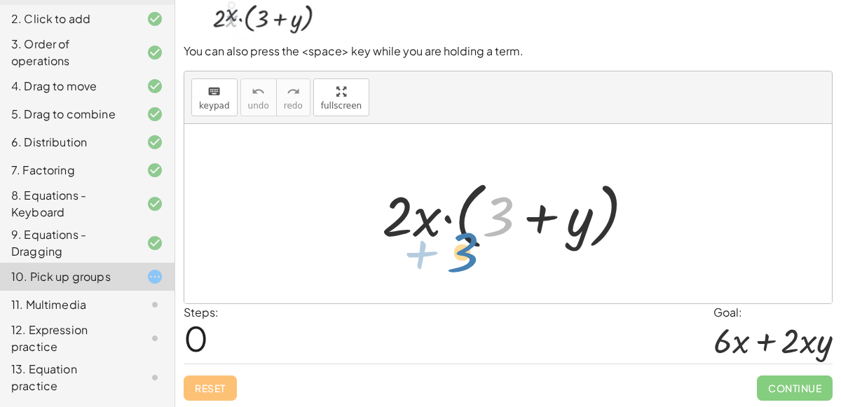
drag, startPoint x: 504, startPoint y: 228, endPoint x: 441, endPoint y: 262, distance: 71.8
click at [441, 262] on div "+ 3 · 2 · x · ( + 3 + y )" at bounding box center [507, 213] width 647 height 179
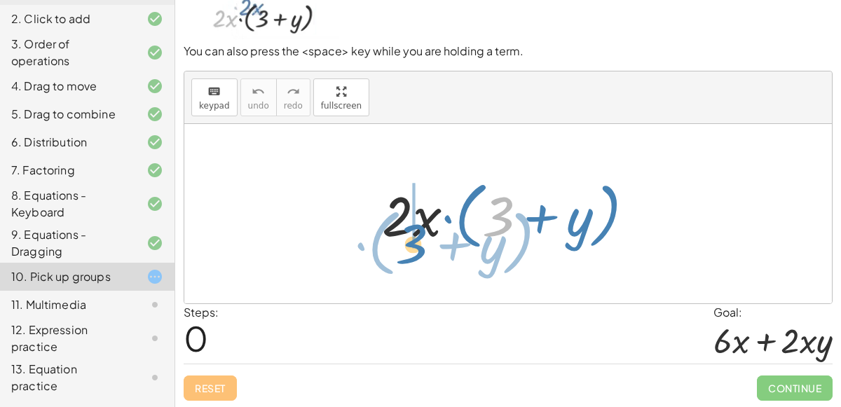
drag, startPoint x: 490, startPoint y: 224, endPoint x: 389, endPoint y: 227, distance: 101.6
click at [389, 227] on div at bounding box center [513, 214] width 277 height 81
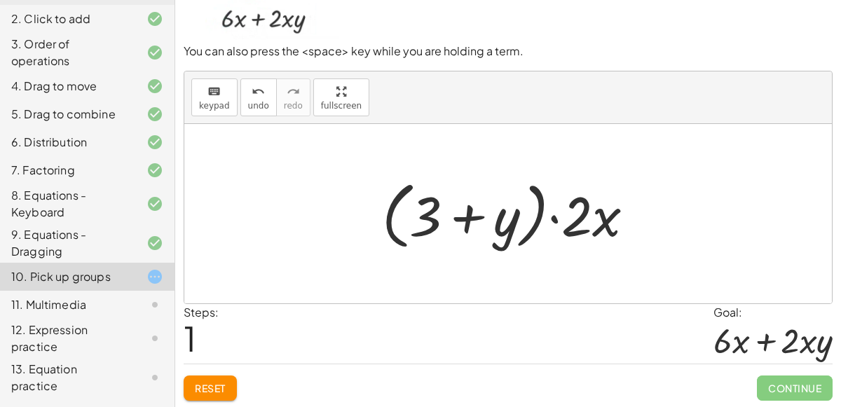
click at [572, 221] on div at bounding box center [513, 214] width 277 height 81
click at [581, 231] on div at bounding box center [513, 214] width 277 height 81
click at [531, 219] on div at bounding box center [513, 214] width 277 height 81
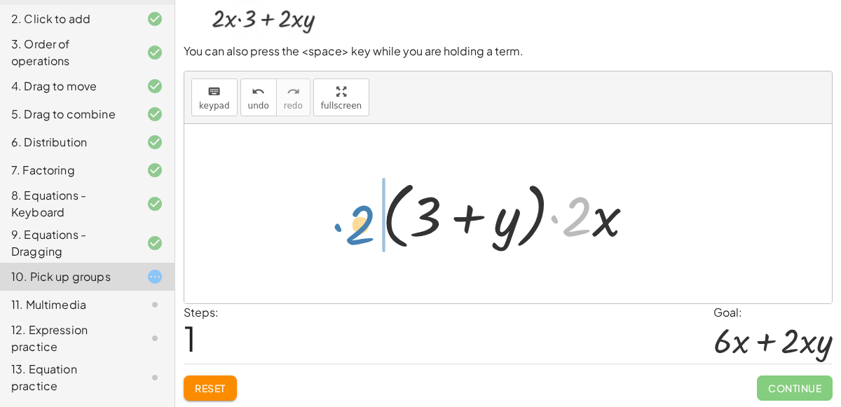
drag, startPoint x: 581, startPoint y: 225, endPoint x: 362, endPoint y: 233, distance: 219.4
click at [362, 233] on div "· 2 · x · ( + 3 + y ) · 2 · 2 · x · ( + 3 + y )" at bounding box center [508, 214] width 295 height 88
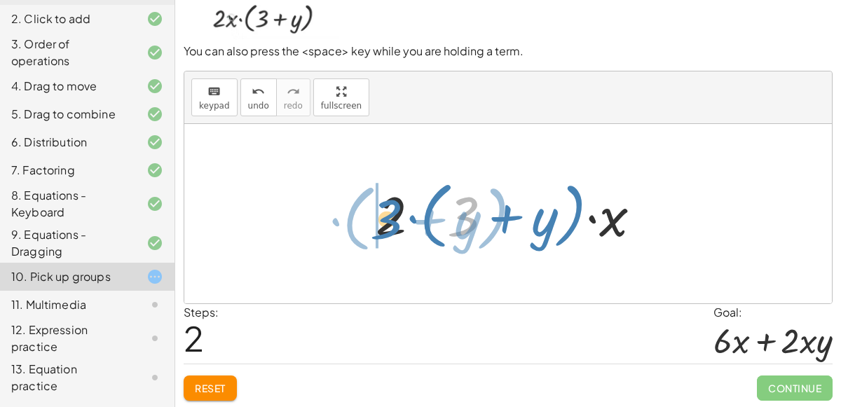
drag, startPoint x: 460, startPoint y: 221, endPoint x: 379, endPoint y: 220, distance: 81.3
click at [379, 220] on div at bounding box center [513, 214] width 291 height 81
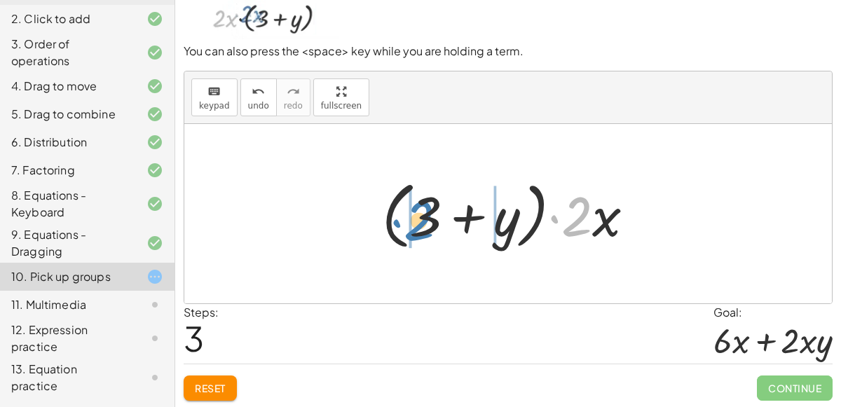
drag, startPoint x: 573, startPoint y: 226, endPoint x: 417, endPoint y: 229, distance: 156.2
click at [417, 229] on div at bounding box center [513, 214] width 277 height 81
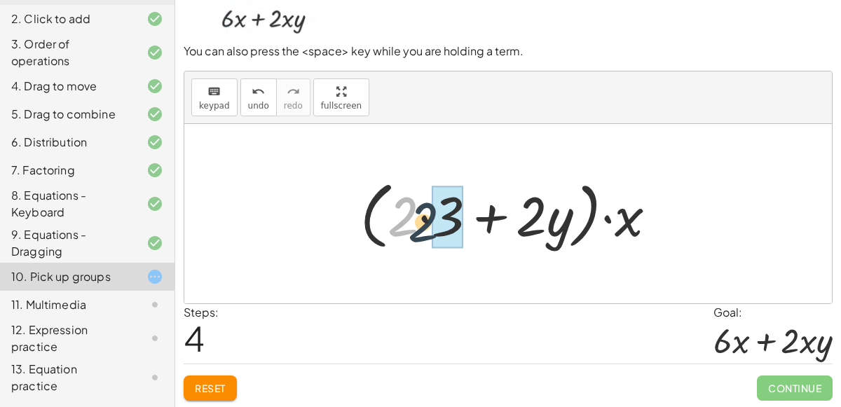
drag, startPoint x: 401, startPoint y: 226, endPoint x: 421, endPoint y: 230, distance: 20.2
click at [421, 230] on div at bounding box center [514, 214] width 322 height 81
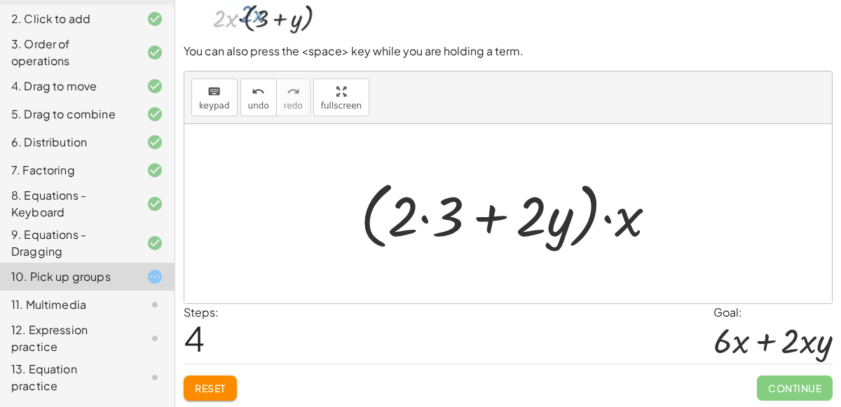
click at [432, 228] on div at bounding box center [514, 214] width 322 height 81
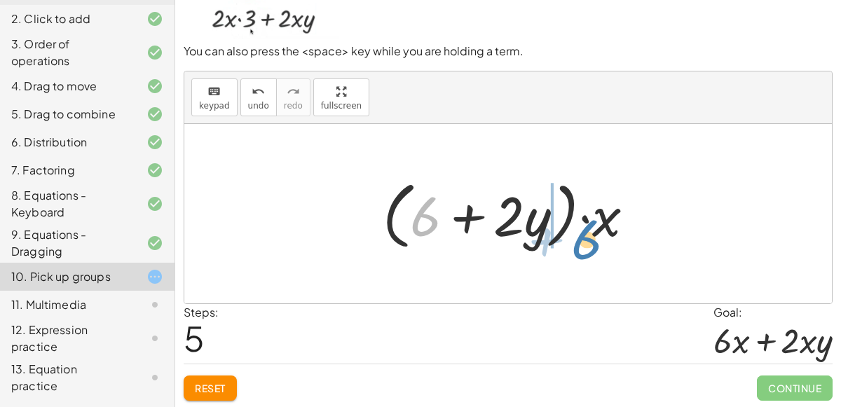
drag, startPoint x: 434, startPoint y: 221, endPoint x: 580, endPoint y: 235, distance: 147.1
click at [580, 235] on div at bounding box center [513, 214] width 277 height 81
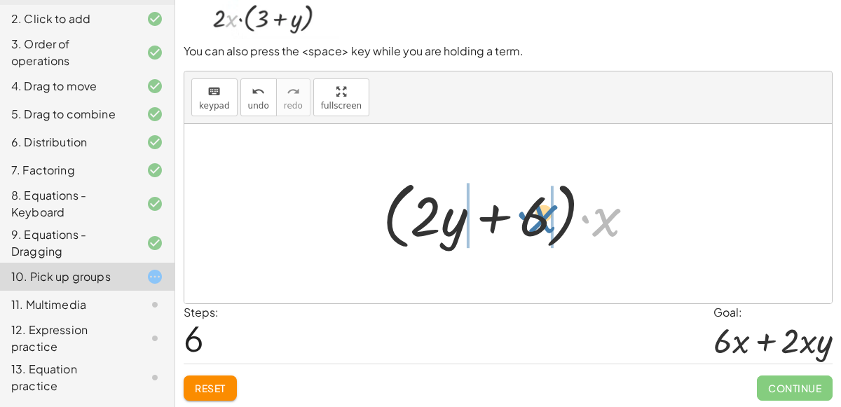
drag, startPoint x: 605, startPoint y: 226, endPoint x: 542, endPoint y: 223, distance: 63.1
click at [542, 223] on div at bounding box center [513, 214] width 277 height 81
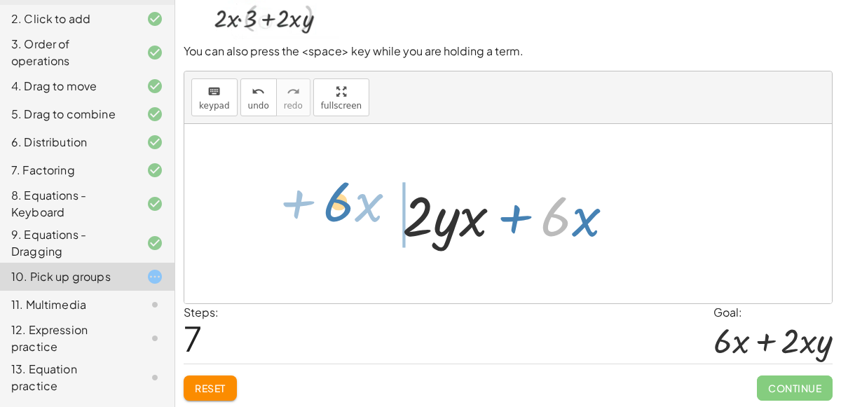
drag, startPoint x: 553, startPoint y: 223, endPoint x: 333, endPoint y: 214, distance: 220.1
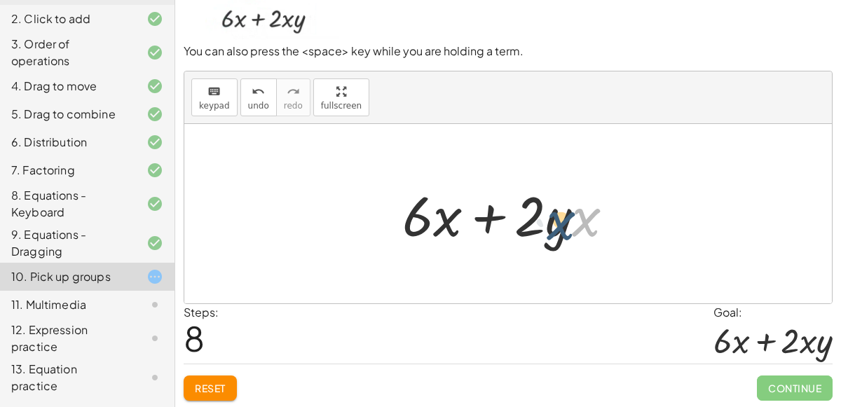
drag, startPoint x: 589, startPoint y: 218, endPoint x: 562, endPoint y: 221, distance: 27.5
click at [562, 221] on div at bounding box center [513, 214] width 237 height 72
drag, startPoint x: 579, startPoint y: 227, endPoint x: 533, endPoint y: 227, distance: 45.5
click at [533, 227] on div at bounding box center [513, 214] width 237 height 72
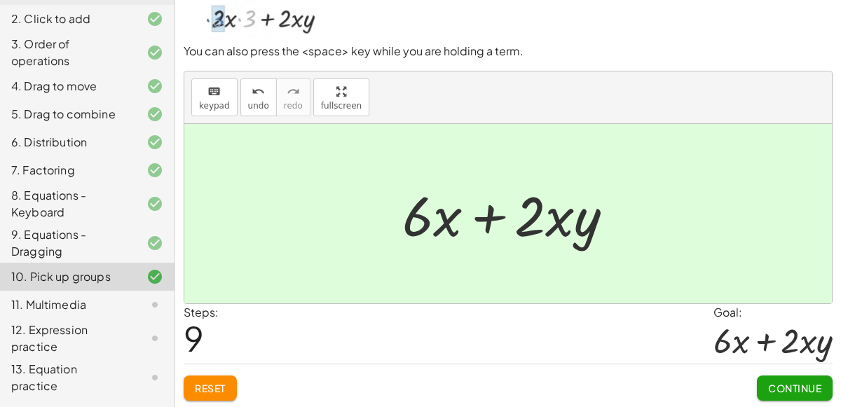
click at [793, 375] on button "Continue" at bounding box center [795, 387] width 76 height 25
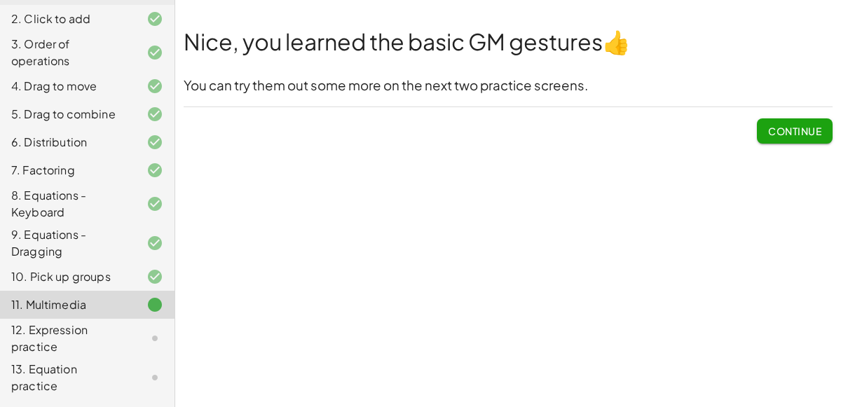
click at [806, 127] on span "Continue" at bounding box center [794, 131] width 53 height 13
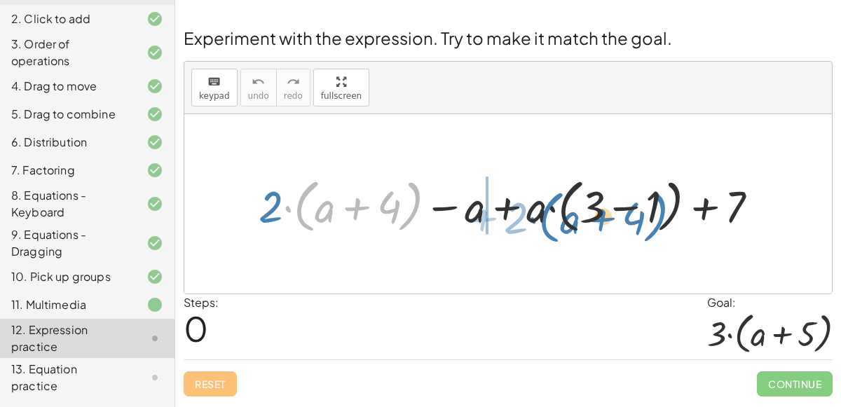
drag, startPoint x: 313, startPoint y: 216, endPoint x: 544, endPoint y: 221, distance: 230.5
click at [544, 221] on div at bounding box center [513, 204] width 525 height 65
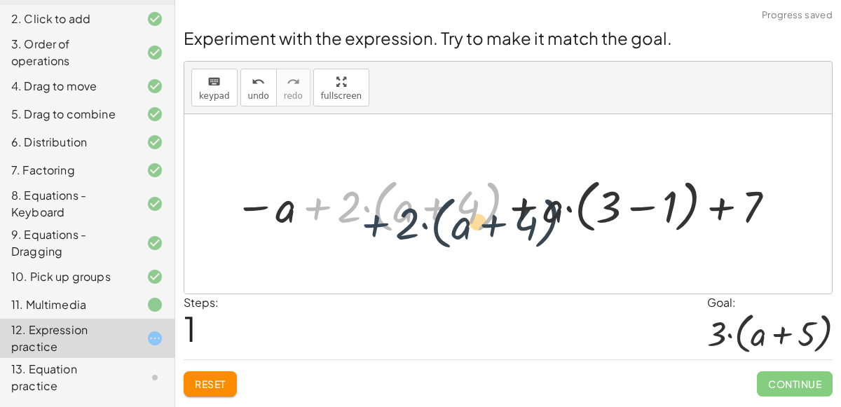
drag, startPoint x: 298, startPoint y: 212, endPoint x: 358, endPoint y: 228, distance: 62.4
click at [358, 228] on div at bounding box center [506, 204] width 558 height 65
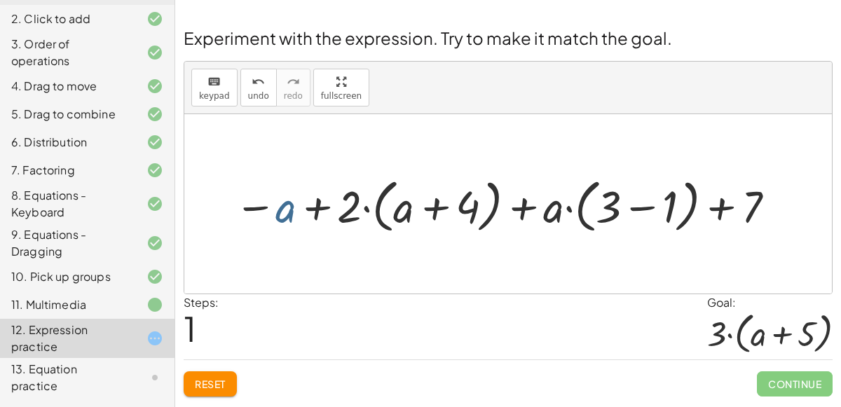
click at [277, 223] on div at bounding box center [506, 204] width 558 height 65
drag, startPoint x: 280, startPoint y: 218, endPoint x: 407, endPoint y: 220, distance: 126.8
click at [407, 220] on div at bounding box center [506, 204] width 558 height 65
drag, startPoint x: 555, startPoint y: 212, endPoint x: 287, endPoint y: 206, distance: 267.6
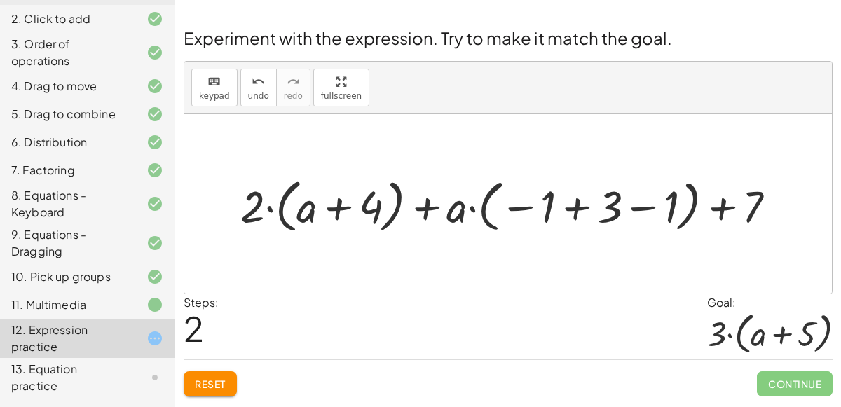
click at [604, 199] on div at bounding box center [513, 204] width 560 height 65
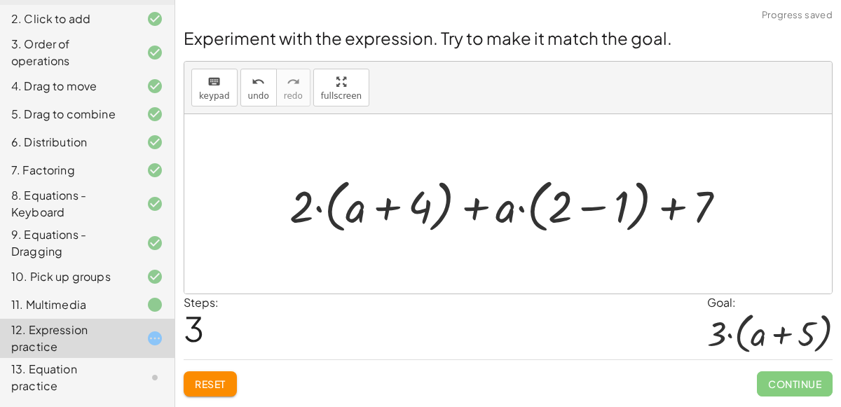
click at [599, 207] on div at bounding box center [513, 204] width 462 height 65
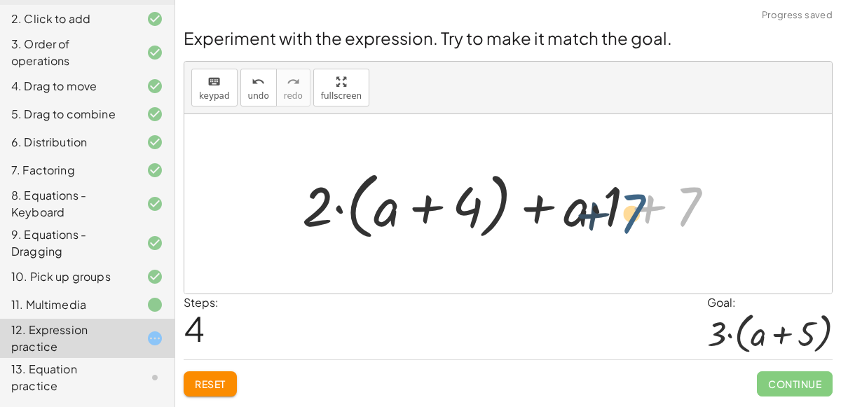
drag, startPoint x: 686, startPoint y: 219, endPoint x: 623, endPoint y: 224, distance: 63.3
click at [623, 224] on div at bounding box center [513, 204] width 437 height 81
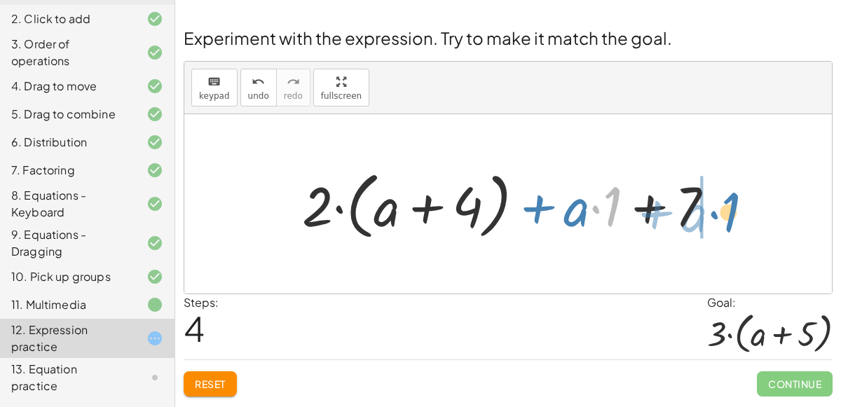
drag, startPoint x: 615, startPoint y: 216, endPoint x: 743, endPoint y: 221, distance: 127.6
click at [743, 221] on div "+ · 2 · ( + a + 4 ) − a + · a · ( + 3 − 1 ) + 7 − a + · 2 · ( + a + 4 ) + · a ·…" at bounding box center [507, 203] width 647 height 179
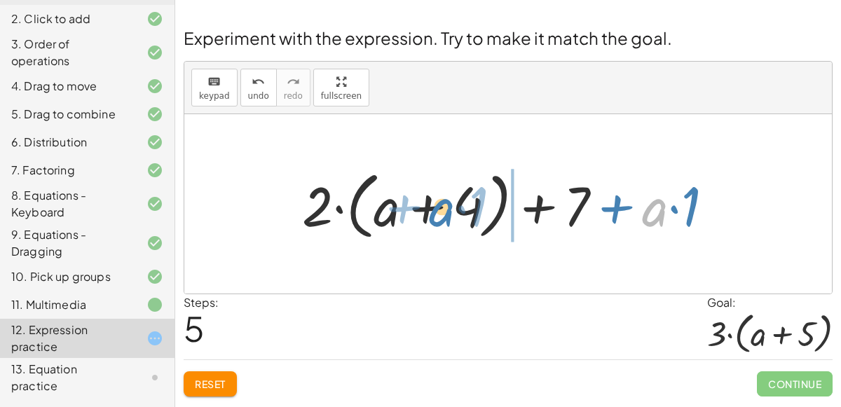
drag, startPoint x: 659, startPoint y: 212, endPoint x: 385, endPoint y: 223, distance: 274.8
click at [385, 223] on div at bounding box center [513, 204] width 437 height 81
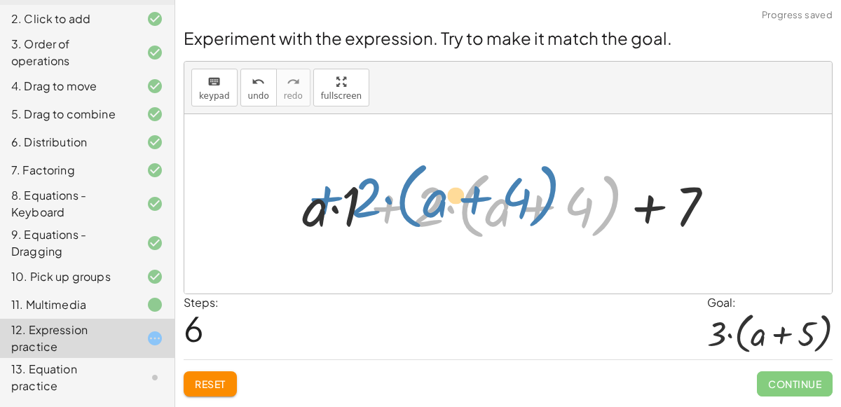
drag, startPoint x: 412, startPoint y: 215, endPoint x: 341, endPoint y: 206, distance: 71.3
click at [341, 206] on div at bounding box center [513, 204] width 437 height 81
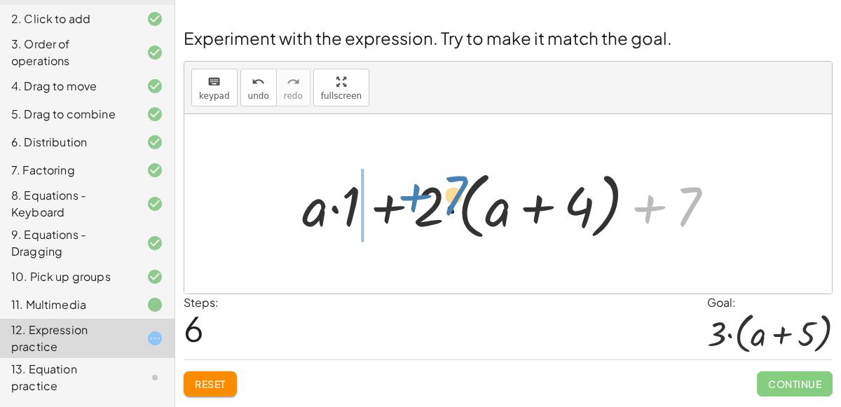
drag, startPoint x: 679, startPoint y: 216, endPoint x: 434, endPoint y: 207, distance: 244.6
click at [434, 207] on div at bounding box center [513, 204] width 437 height 81
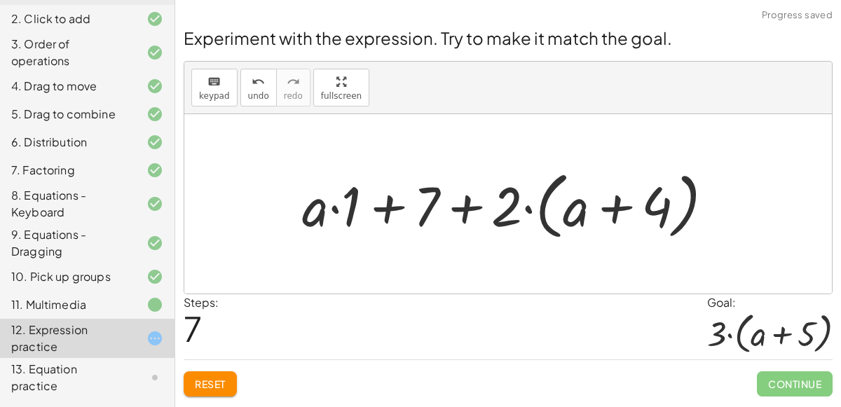
click at [492, 214] on div at bounding box center [513, 204] width 437 height 81
click at [467, 206] on div at bounding box center [513, 204] width 437 height 81
click at [348, 209] on div at bounding box center [513, 204] width 437 height 81
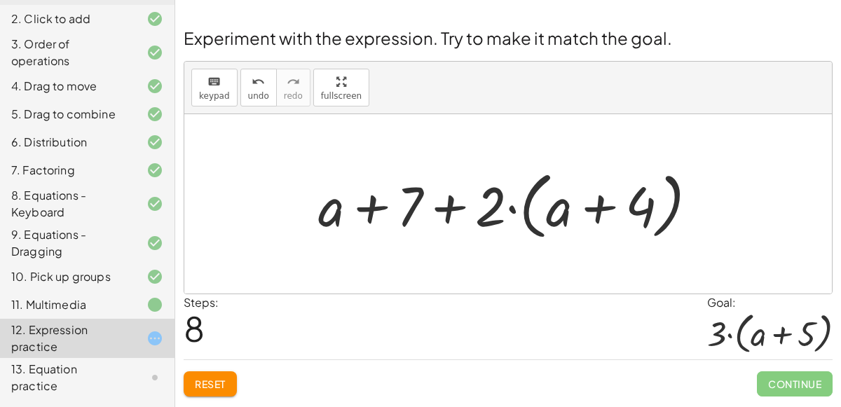
click at [406, 214] on div at bounding box center [513, 204] width 404 height 81
drag, startPoint x: 413, startPoint y: 219, endPoint x: 658, endPoint y: 221, distance: 245.2
click at [658, 221] on div at bounding box center [513, 204] width 404 height 81
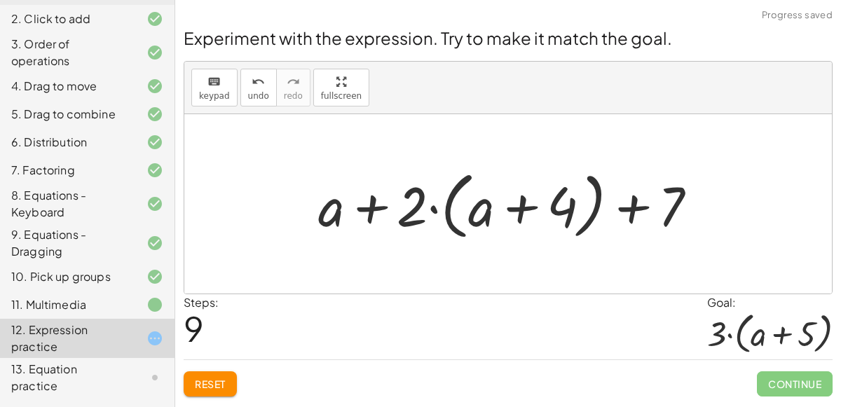
click at [601, 215] on div at bounding box center [513, 204] width 404 height 81
drag, startPoint x: 335, startPoint y: 216, endPoint x: 502, endPoint y: 215, distance: 167.4
click at [502, 215] on div at bounding box center [513, 204] width 404 height 81
drag, startPoint x: 329, startPoint y: 206, endPoint x: 528, endPoint y: 198, distance: 199.1
click at [528, 198] on div at bounding box center [513, 204] width 404 height 81
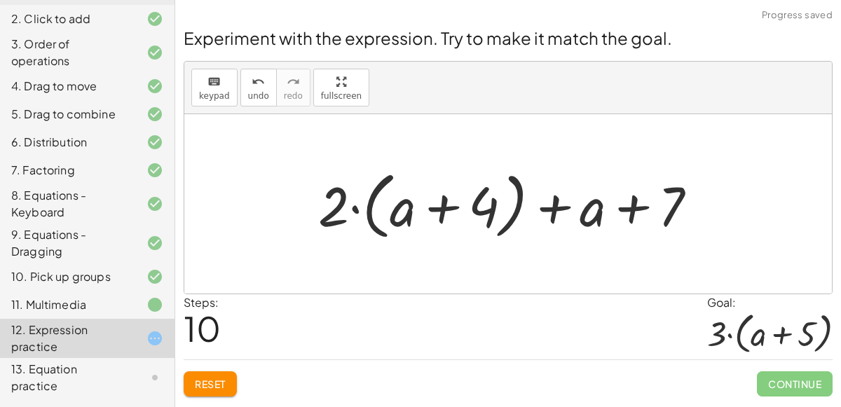
click at [565, 193] on div at bounding box center [513, 204] width 404 height 81
click at [326, 219] on div at bounding box center [513, 204] width 404 height 81
click at [223, 378] on span "Reset" at bounding box center [210, 384] width 31 height 13
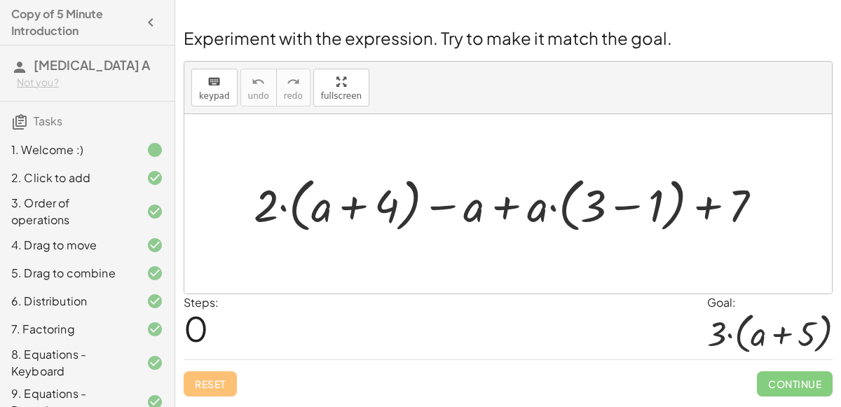
scroll to position [170, 0]
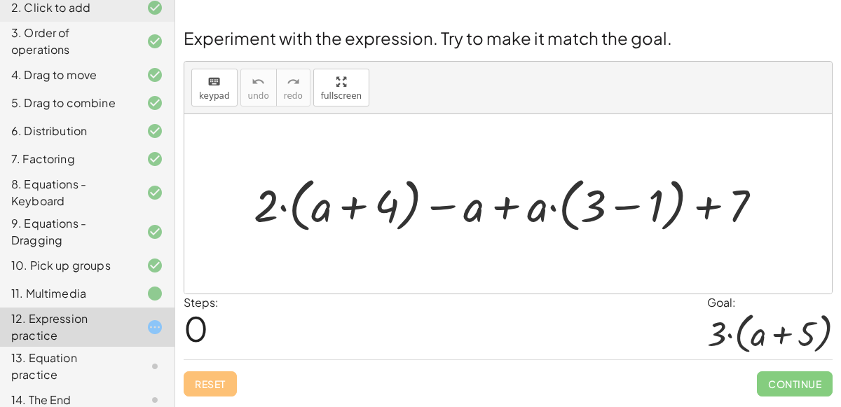
click at [591, 218] on div at bounding box center [514, 204] width 534 height 66
click at [628, 212] on div at bounding box center [514, 204] width 534 height 66
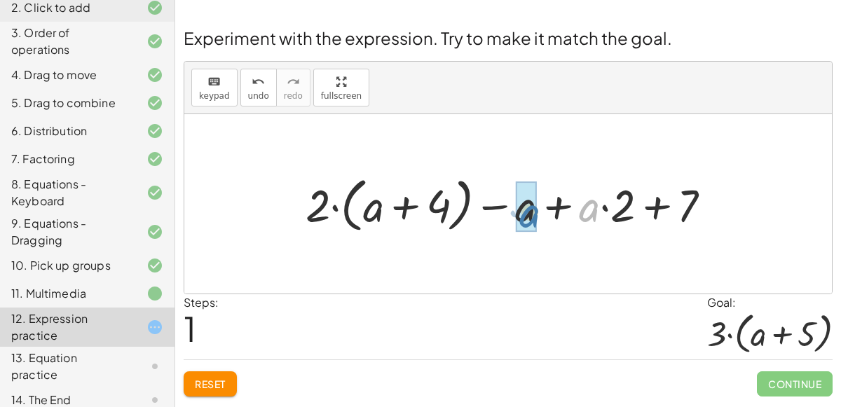
drag, startPoint x: 585, startPoint y: 214, endPoint x: 527, endPoint y: 220, distance: 58.4
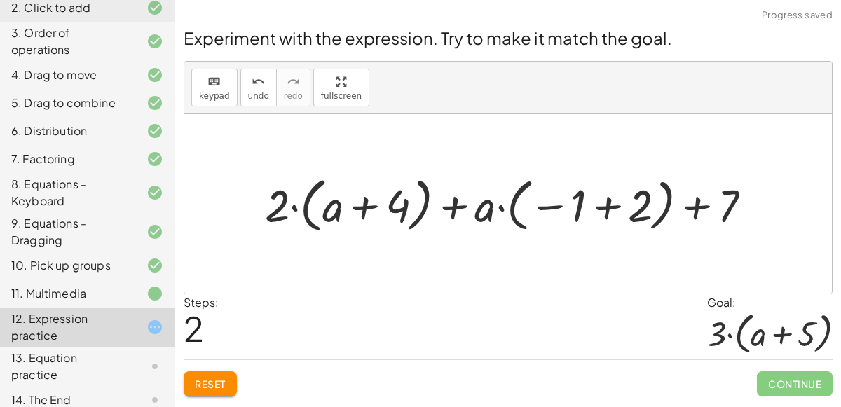
click at [590, 210] on div at bounding box center [513, 204] width 511 height 66
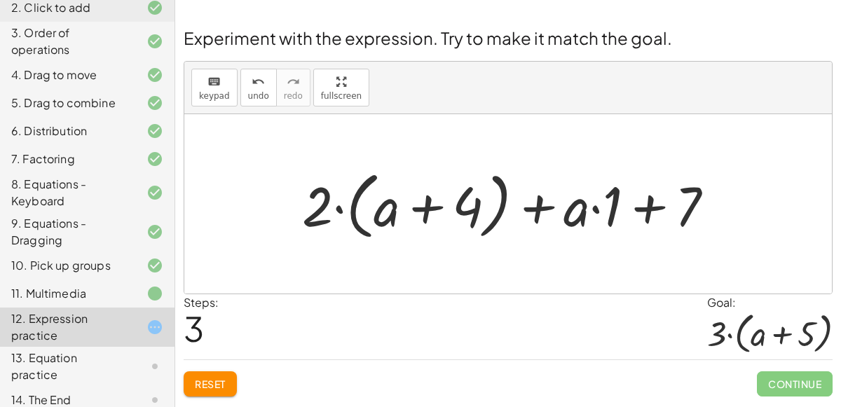
click at [651, 216] on div at bounding box center [513, 204] width 437 height 81
drag, startPoint x: 308, startPoint y: 215, endPoint x: 625, endPoint y: 254, distance: 319.0
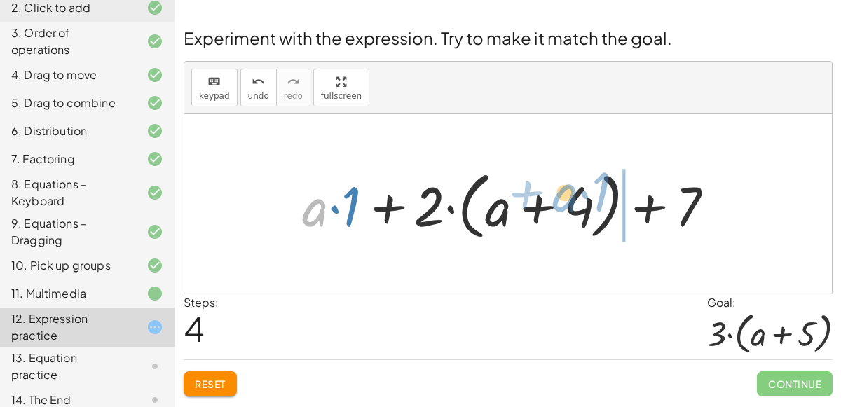
drag, startPoint x: 324, startPoint y: 219, endPoint x: 569, endPoint y: 216, distance: 245.2
click at [569, 216] on div at bounding box center [513, 204] width 437 height 81
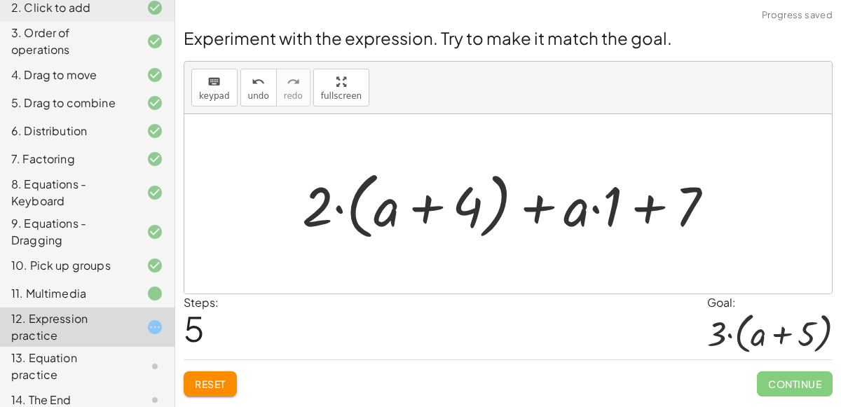
click at [565, 215] on div at bounding box center [513, 204] width 437 height 81
click at [534, 214] on div at bounding box center [513, 204] width 437 height 81
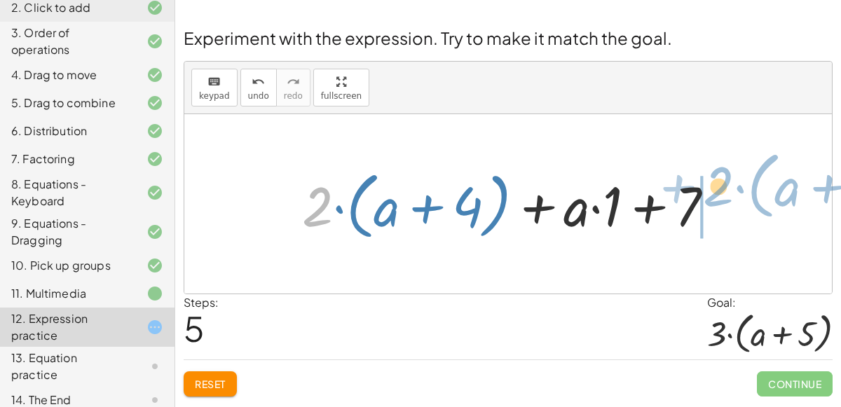
drag, startPoint x: 330, startPoint y: 216, endPoint x: 716, endPoint y: 185, distance: 387.3
click at [716, 185] on div at bounding box center [513, 204] width 437 height 81
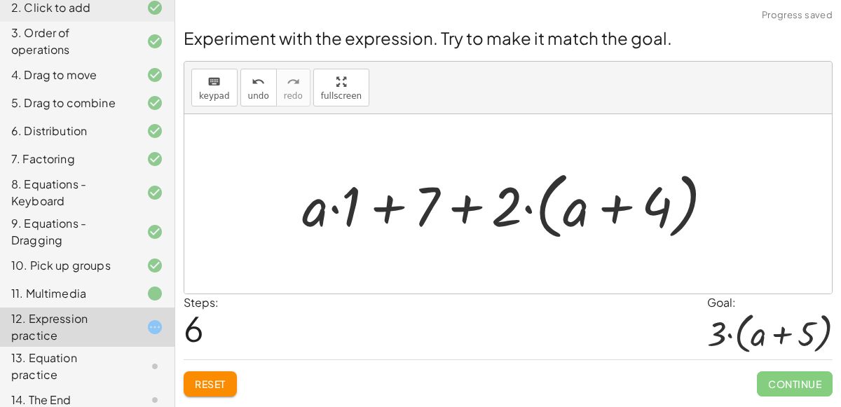
click at [406, 224] on div at bounding box center [513, 204] width 437 height 81
click at [224, 378] on span "Reset" at bounding box center [210, 384] width 31 height 13
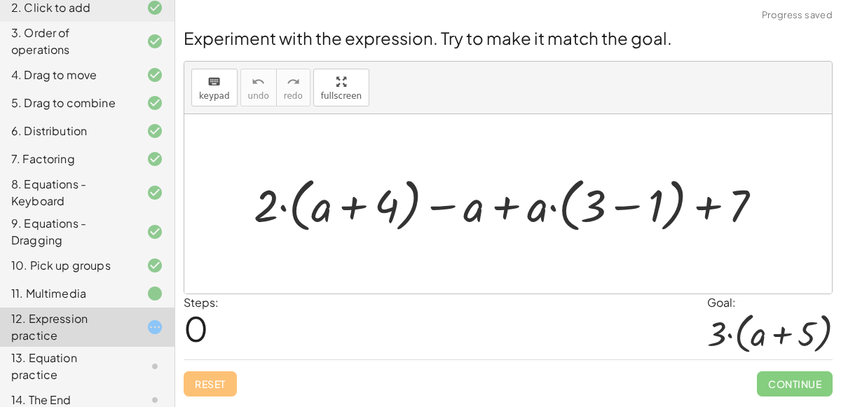
click at [224, 377] on div "Reset Continue" at bounding box center [508, 377] width 649 height 37
click at [631, 208] on div at bounding box center [514, 204] width 534 height 66
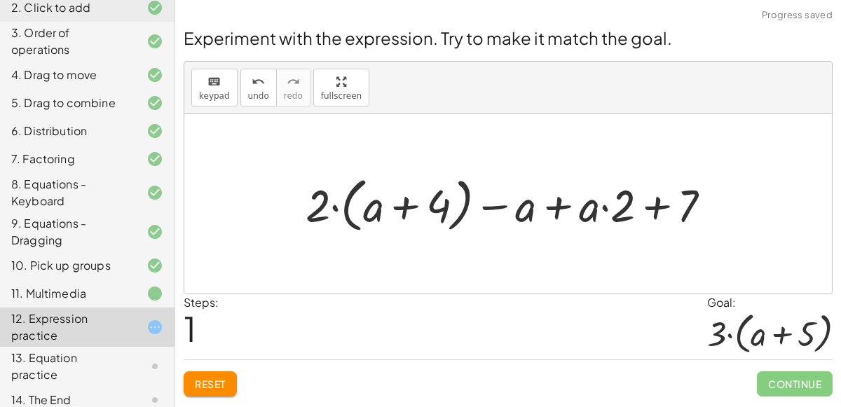
click at [558, 212] on div at bounding box center [513, 204] width 431 height 66
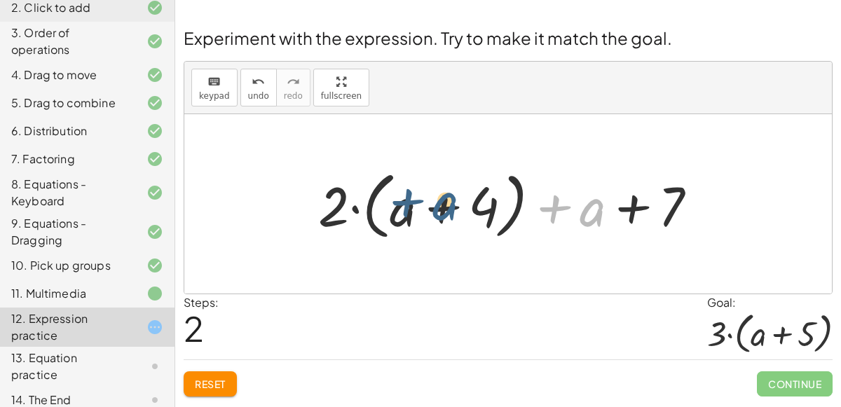
drag, startPoint x: 591, startPoint y: 217, endPoint x: 441, endPoint y: 210, distance: 150.8
click at [441, 210] on div at bounding box center [513, 204] width 404 height 81
click at [677, 211] on div at bounding box center [513, 204] width 404 height 81
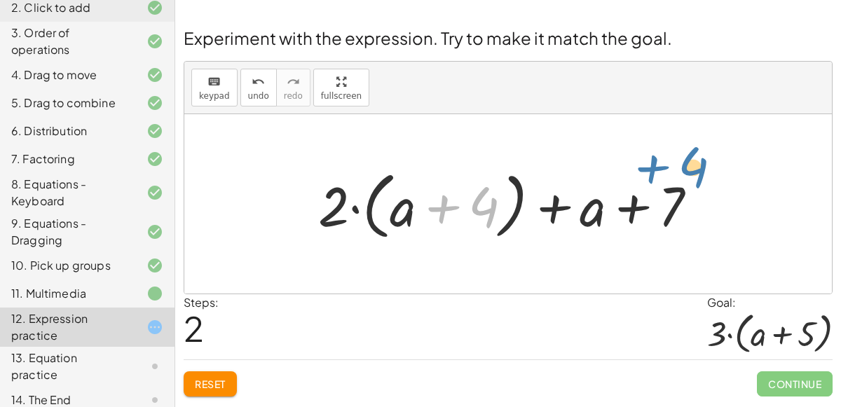
drag, startPoint x: 484, startPoint y: 203, endPoint x: 692, endPoint y: 165, distance: 211.6
click at [692, 165] on div at bounding box center [513, 204] width 404 height 81
drag, startPoint x: 492, startPoint y: 198, endPoint x: 707, endPoint y: 188, distance: 215.3
click at [707, 188] on div at bounding box center [513, 204] width 404 height 81
click at [678, 198] on div at bounding box center [513, 204] width 404 height 81
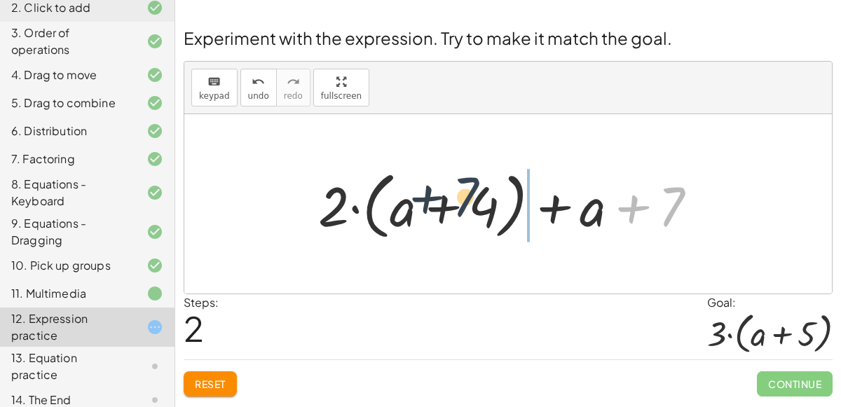
drag, startPoint x: 678, startPoint y: 198, endPoint x: 466, endPoint y: 189, distance: 212.4
click at [466, 189] on div at bounding box center [513, 204] width 404 height 81
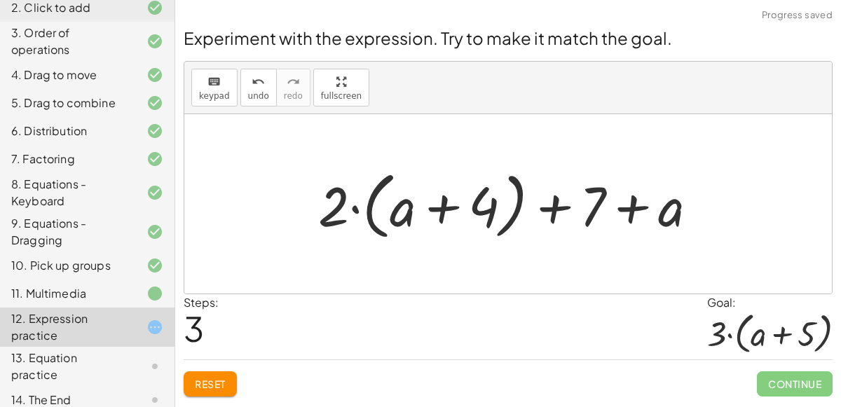
click at [466, 189] on div at bounding box center [513, 204] width 404 height 81
drag, startPoint x: 606, startPoint y: 212, endPoint x: 399, endPoint y: 188, distance: 208.6
click at [399, 188] on div at bounding box center [513, 204] width 404 height 81
click at [207, 389] on button "Reset" at bounding box center [210, 383] width 53 height 25
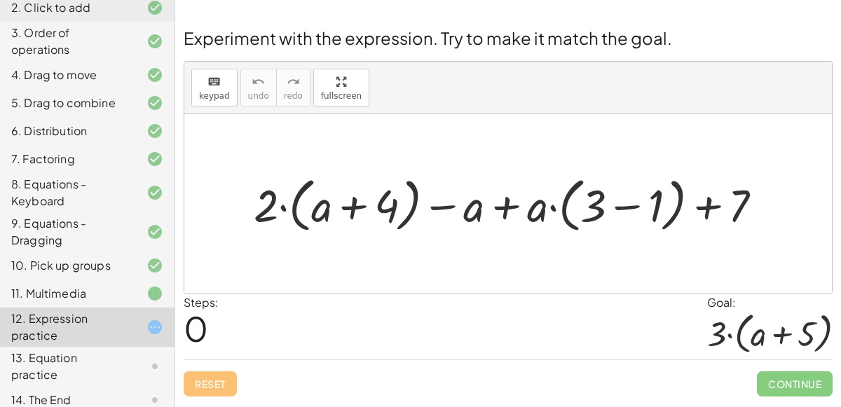
click at [348, 209] on div at bounding box center [514, 204] width 534 height 66
drag, startPoint x: 639, startPoint y: 210, endPoint x: 225, endPoint y: 218, distance: 414.1
click at [225, 218] on div "− 1 · ( + 3 ) + · 2 · ( + a + 4 ) − a + · a · ( + 3 − 1 ) + 7" at bounding box center [507, 203] width 647 height 179
drag, startPoint x: 649, startPoint y: 206, endPoint x: 795, endPoint y: 192, distance: 146.4
click at [628, 216] on div at bounding box center [514, 204] width 534 height 66
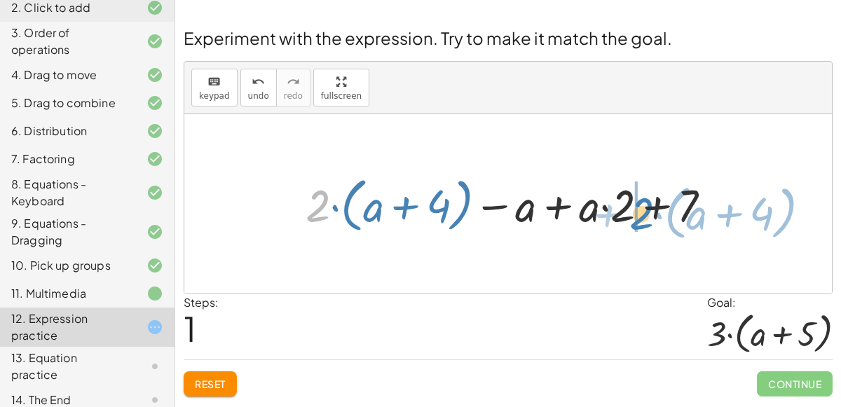
drag, startPoint x: 325, startPoint y: 202, endPoint x: 648, endPoint y: 208, distance: 323.0
click at [648, 208] on div at bounding box center [513, 204] width 431 height 66
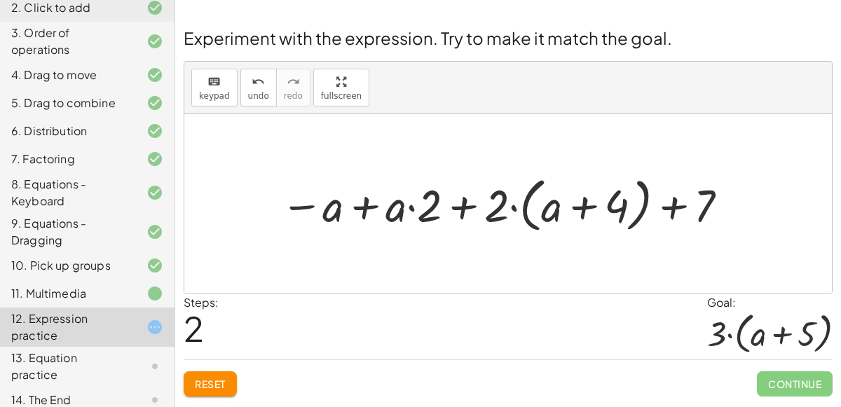
click at [467, 210] on div at bounding box center [505, 204] width 465 height 66
click at [682, 206] on div at bounding box center [505, 204] width 465 height 66
drag, startPoint x: 703, startPoint y: 214, endPoint x: 516, endPoint y: 220, distance: 187.8
click at [516, 220] on div at bounding box center [505, 204] width 465 height 66
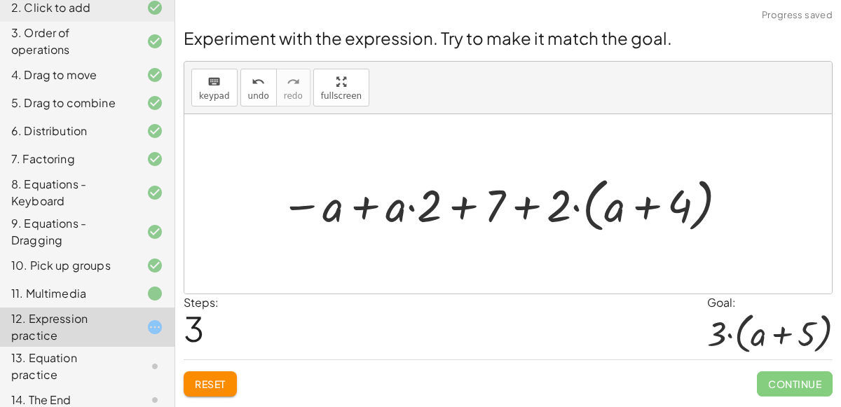
click at [469, 214] on div at bounding box center [505, 204] width 465 height 66
click at [213, 391] on button "Reset" at bounding box center [210, 383] width 53 height 25
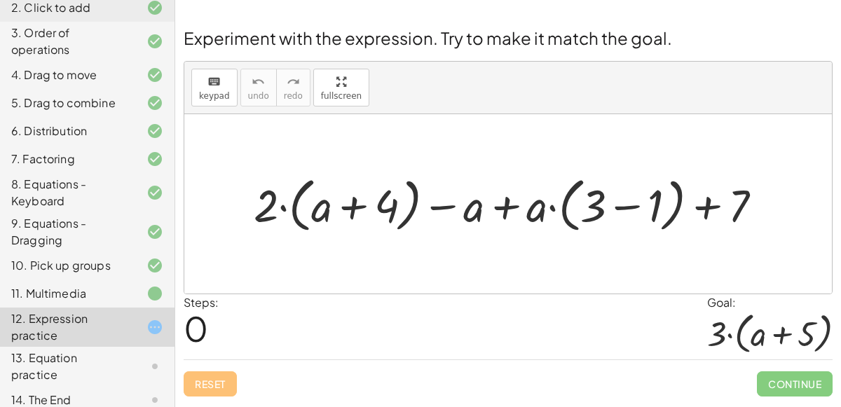
click at [483, 209] on div at bounding box center [513, 204] width 533 height 66
click at [500, 210] on div at bounding box center [513, 204] width 533 height 66
click at [507, 217] on div at bounding box center [513, 204] width 533 height 66
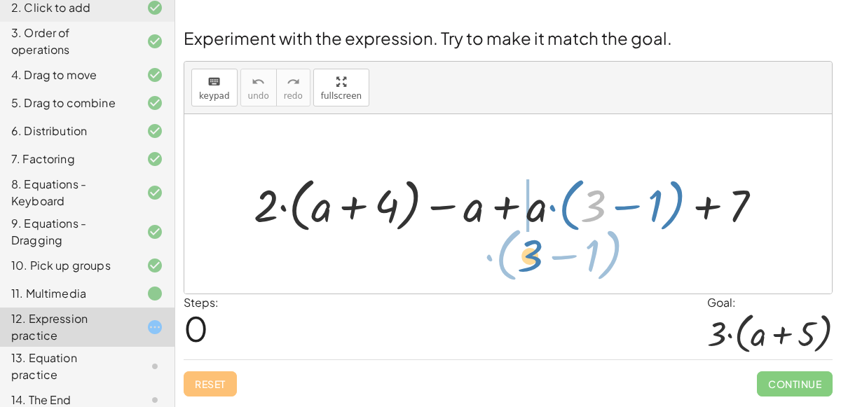
drag, startPoint x: 584, startPoint y: 216, endPoint x: 525, endPoint y: 267, distance: 77.5
click at [525, 267] on div "+ 3 · ( − 1 ) + · 2 · ( + a + 4 ) − a + · a · ( + 3 − 1 ) + 7" at bounding box center [507, 203] width 647 height 179
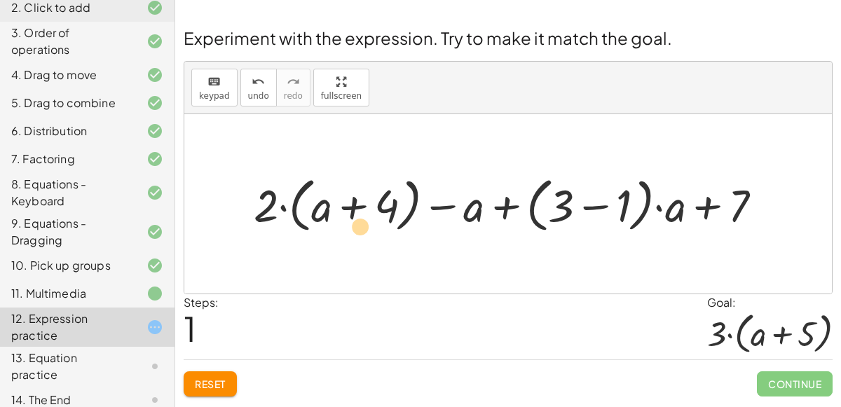
drag, startPoint x: 621, startPoint y: 209, endPoint x: 361, endPoint y: 228, distance: 261.2
click at [361, 228] on div at bounding box center [513, 204] width 533 height 66
drag, startPoint x: 623, startPoint y: 200, endPoint x: 773, endPoint y: 200, distance: 149.9
click at [773, 200] on div at bounding box center [513, 204] width 533 height 66
click at [604, 212] on div at bounding box center [513, 204] width 533 height 66
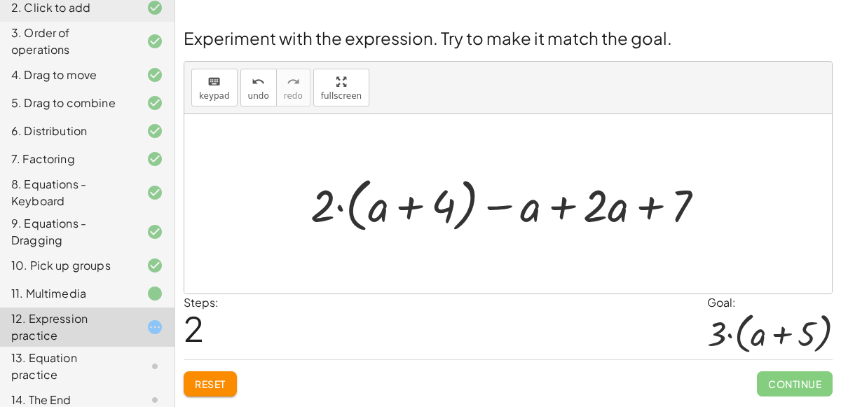
click at [200, 381] on span "Reset" at bounding box center [210, 384] width 31 height 13
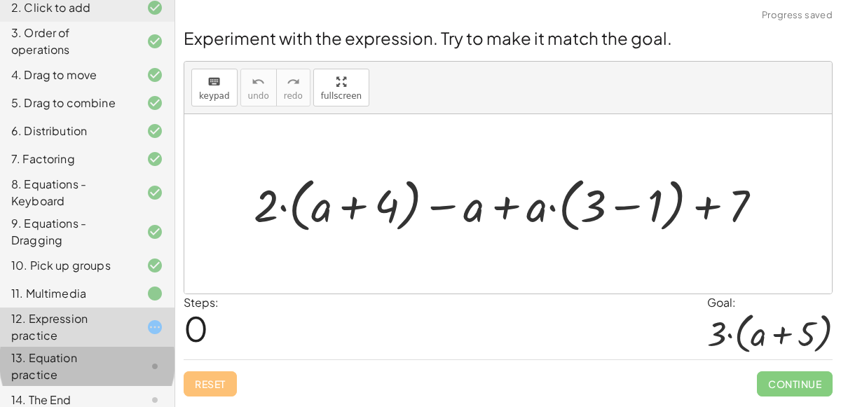
click at [153, 359] on icon at bounding box center [154, 366] width 17 height 17
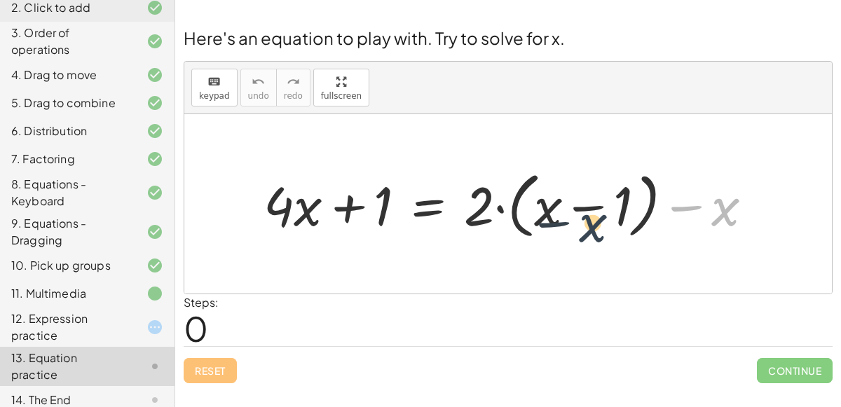
drag, startPoint x: 733, startPoint y: 212, endPoint x: 585, endPoint y: 226, distance: 149.2
click at [585, 226] on div at bounding box center [513, 204] width 514 height 79
click at [583, 217] on div at bounding box center [513, 204] width 514 height 79
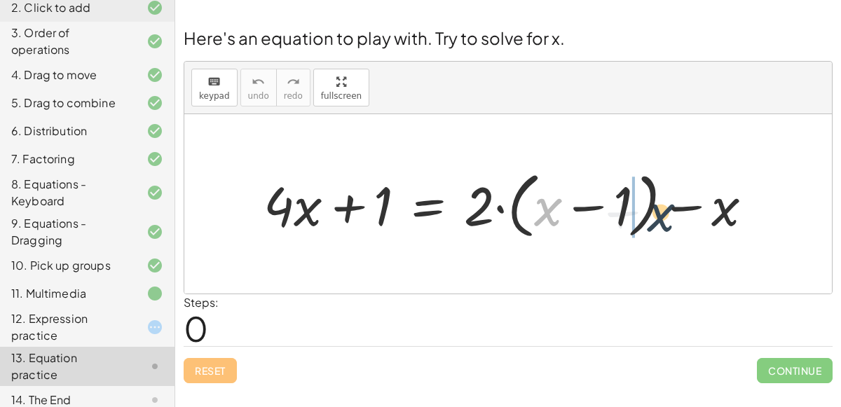
drag, startPoint x: 544, startPoint y: 212, endPoint x: 661, endPoint y: 216, distance: 117.1
click at [661, 216] on div at bounding box center [513, 204] width 514 height 79
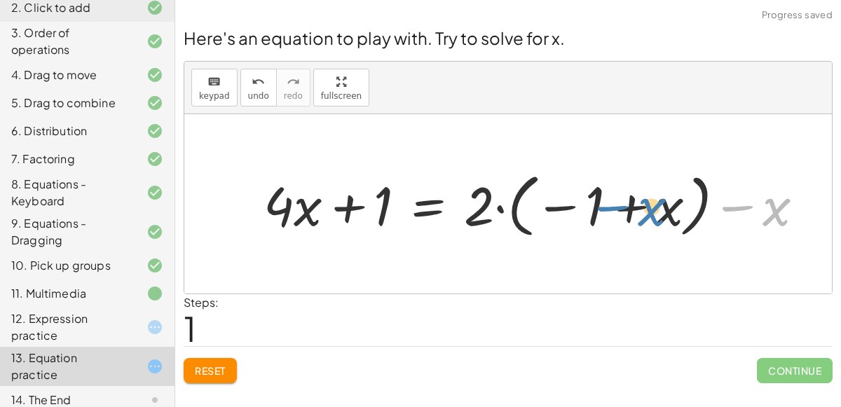
drag, startPoint x: 764, startPoint y: 217, endPoint x: 640, endPoint y: 216, distance: 124.0
click at [640, 216] on div at bounding box center [539, 204] width 566 height 76
click at [569, 205] on div at bounding box center [539, 204] width 566 height 76
click at [302, 217] on div at bounding box center [539, 204] width 566 height 76
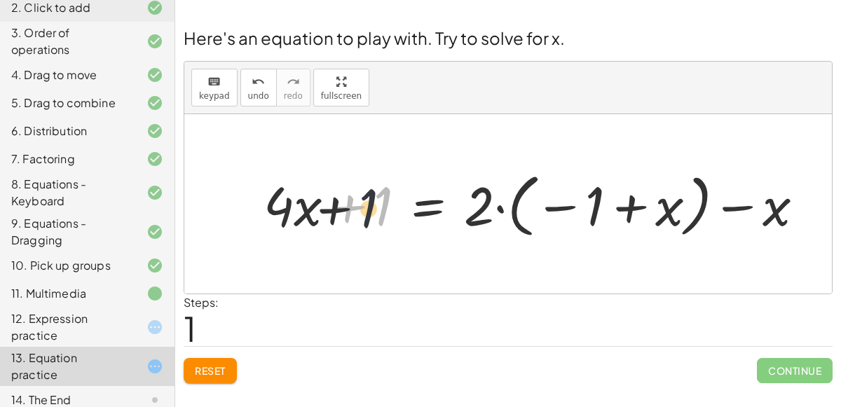
drag, startPoint x: 375, startPoint y: 216, endPoint x: 302, endPoint y: 221, distance: 73.7
click at [302, 221] on div at bounding box center [539, 204] width 566 height 76
drag, startPoint x: 372, startPoint y: 211, endPoint x: 595, endPoint y: 214, distance: 223.5
click at [595, 214] on div at bounding box center [539, 204] width 566 height 76
drag, startPoint x: 575, startPoint y: 209, endPoint x: 362, endPoint y: 224, distance: 213.5
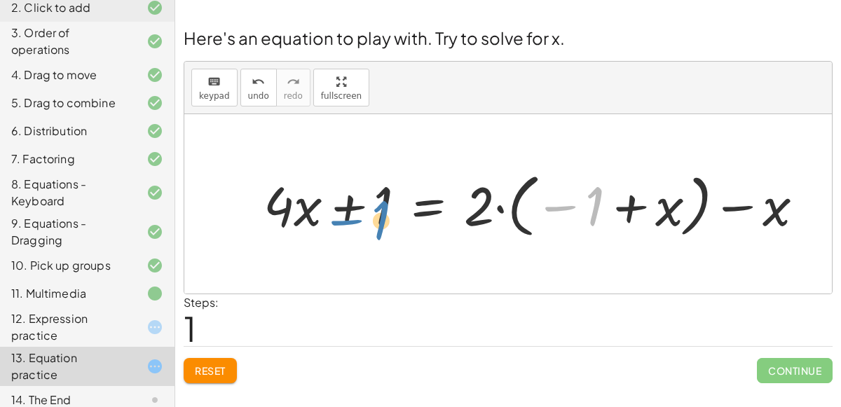
click at [362, 224] on div at bounding box center [539, 204] width 566 height 76
click at [371, 199] on div at bounding box center [539, 204] width 566 height 76
click at [584, 213] on div at bounding box center [539, 204] width 566 height 76
click at [582, 202] on div at bounding box center [539, 204] width 566 height 76
click at [595, 212] on div at bounding box center [539, 204] width 566 height 76
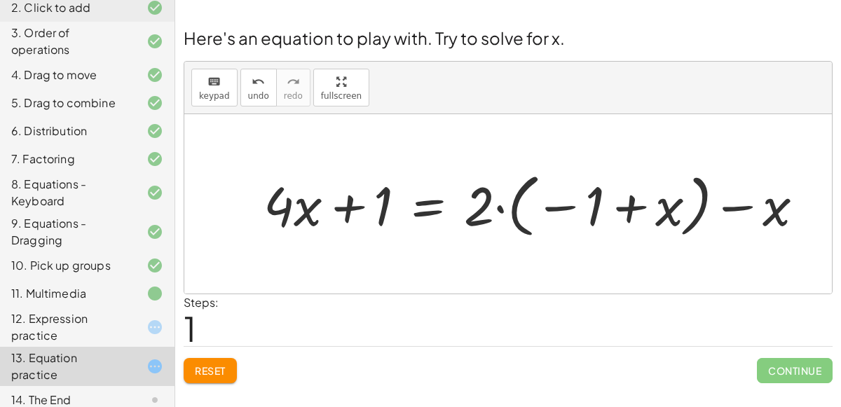
click at [648, 226] on div at bounding box center [539, 204] width 566 height 76
click at [731, 209] on div at bounding box center [539, 204] width 566 height 76
click at [162, 386] on div "12. Expression practice" at bounding box center [87, 400] width 174 height 28
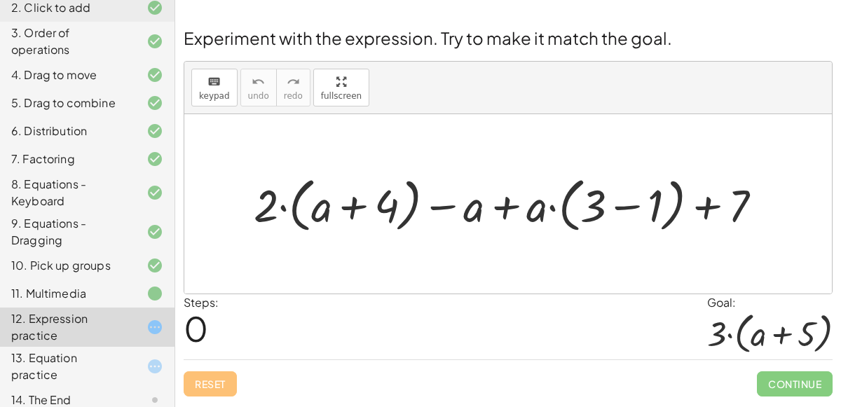
click at [97, 358] on div "13. Equation practice" at bounding box center [67, 367] width 113 height 34
